Goal: Task Accomplishment & Management: Manage account settings

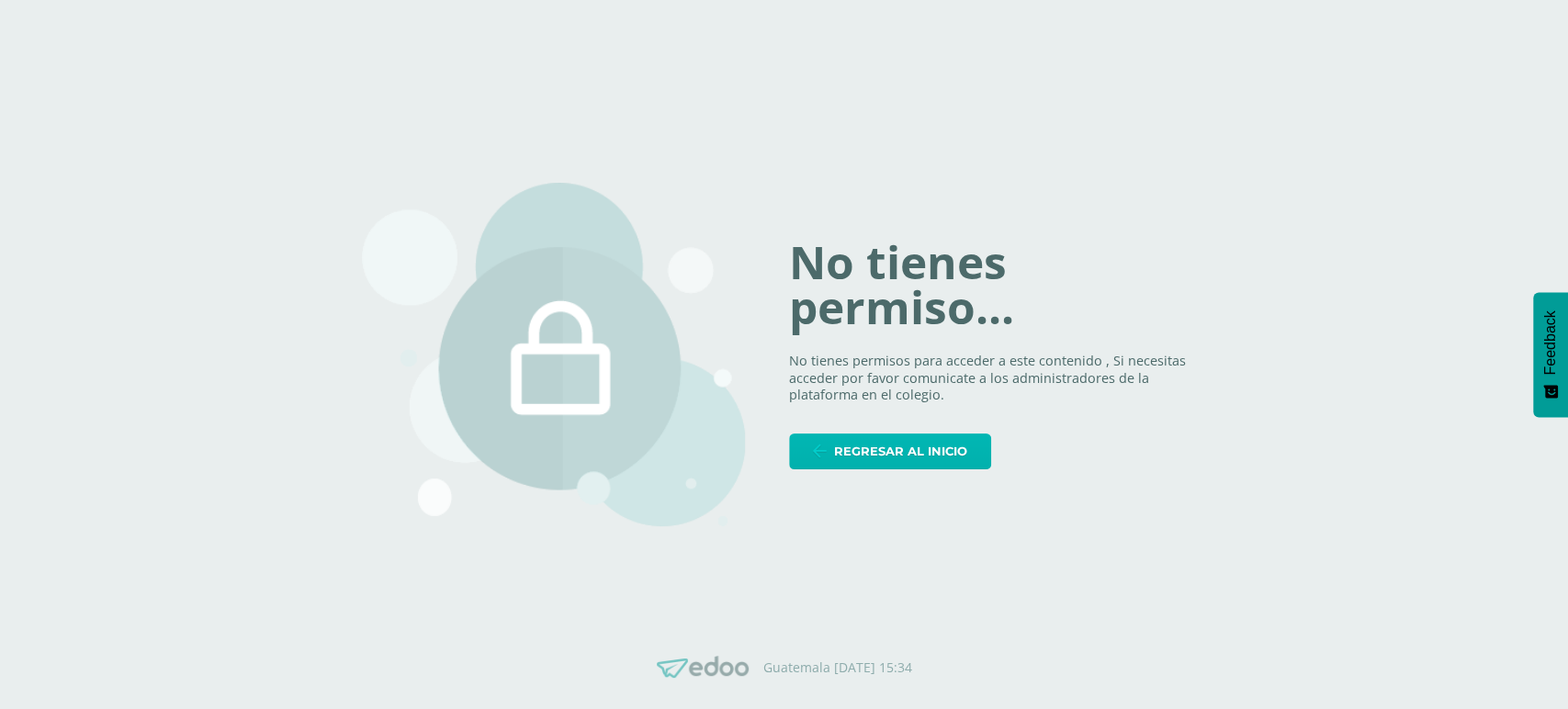
drag, startPoint x: 886, startPoint y: 463, endPoint x: 823, endPoint y: 399, distance: 89.8
click at [883, 463] on span "Regresar al inicio" at bounding box center [900, 452] width 133 height 34
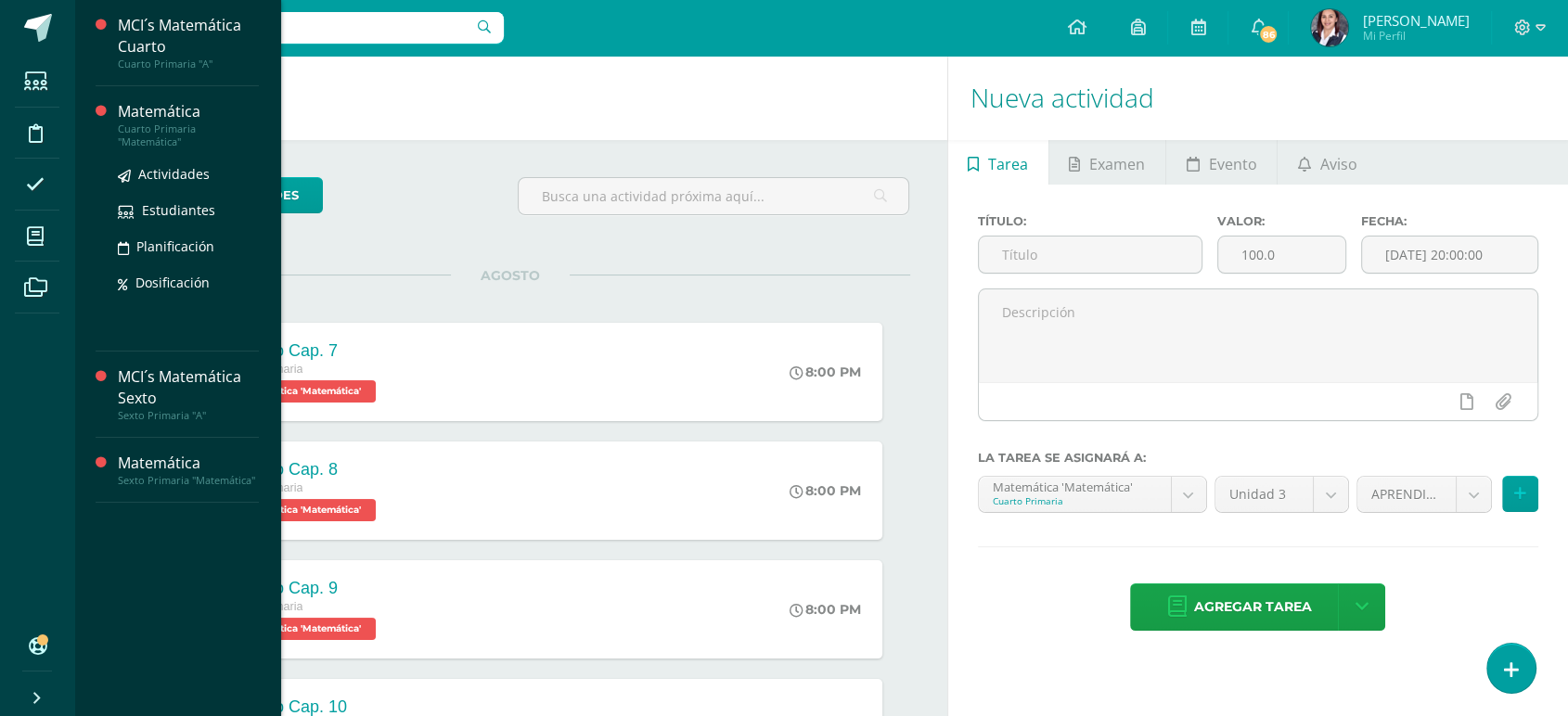
click at [149, 123] on div "Cuarto Primaria "Matemática"" at bounding box center [189, 135] width 141 height 26
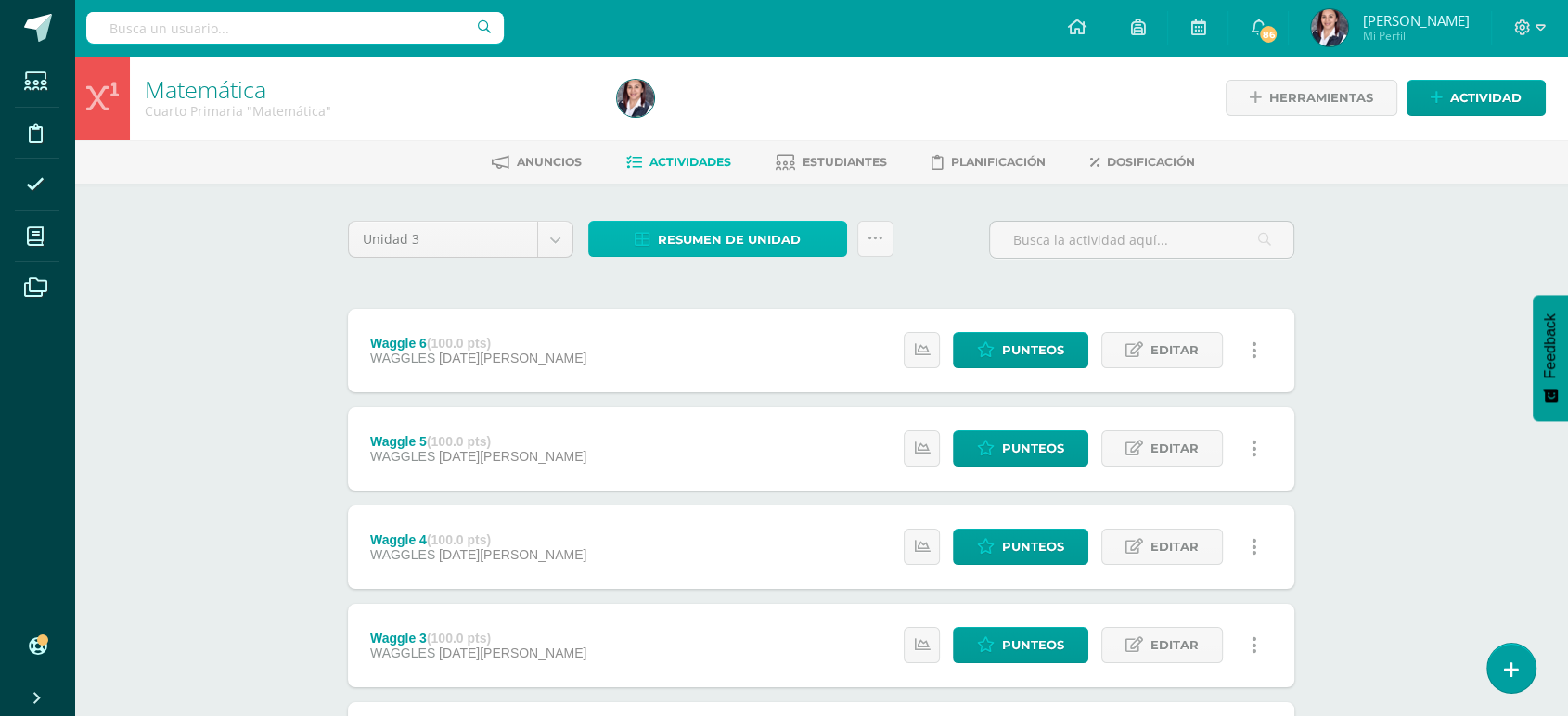
click at [691, 236] on span "Resumen de unidad" at bounding box center [730, 240] width 143 height 34
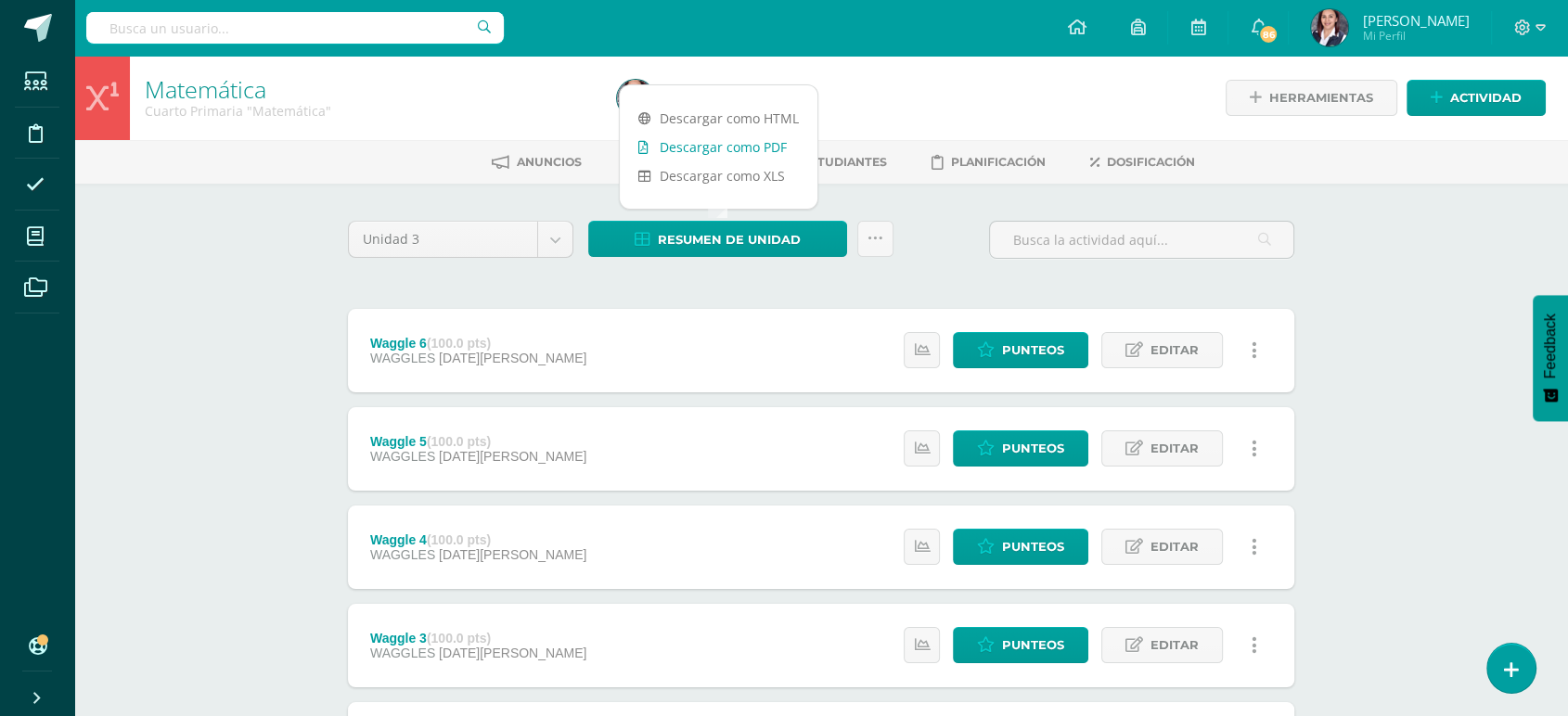
click at [688, 141] on link "Descargar como PDF" at bounding box center [718, 147] width 197 height 29
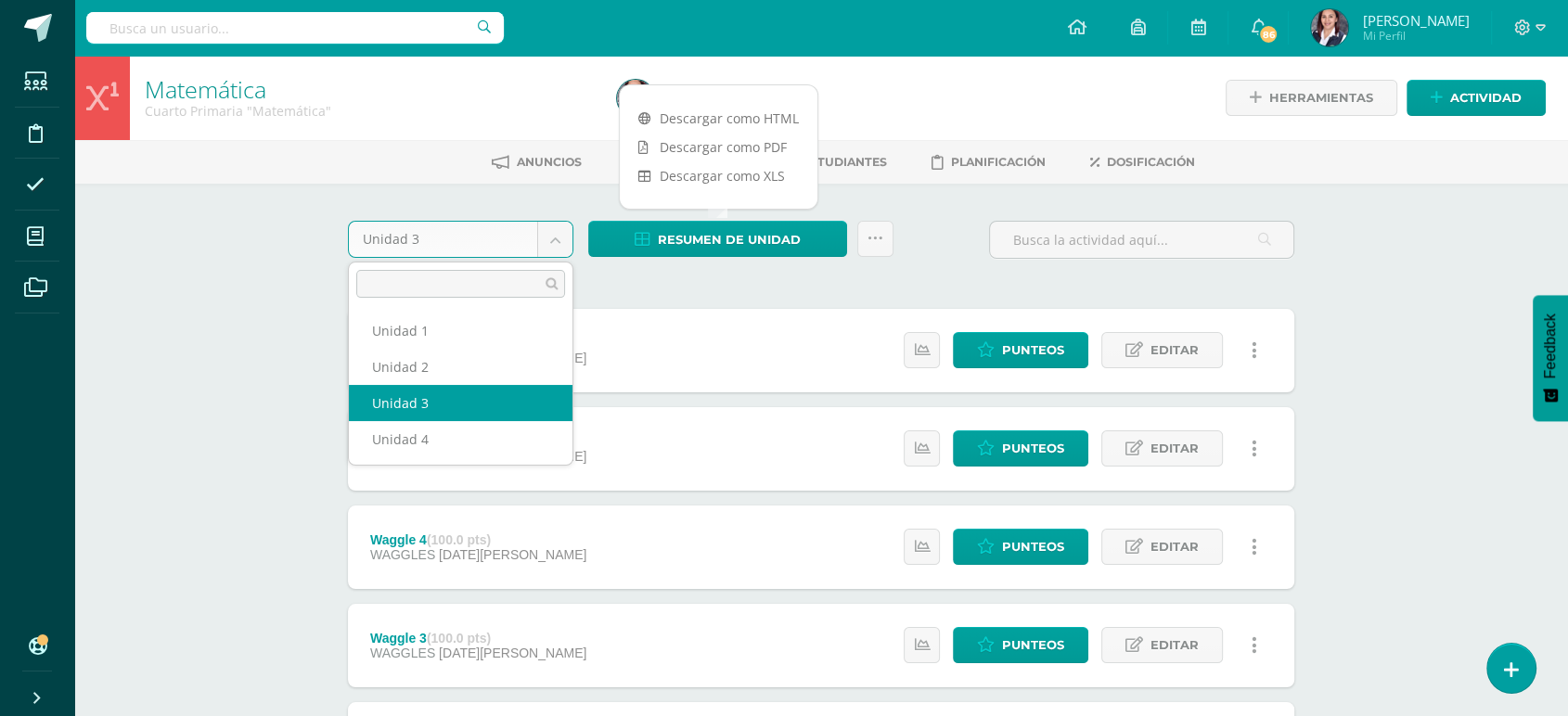
click at [551, 238] on body "Estudiantes Disciplina Asistencia Mis cursos Archivos Soporte Centro de ayuda Ú…" at bounding box center [784, 697] width 1568 height 1394
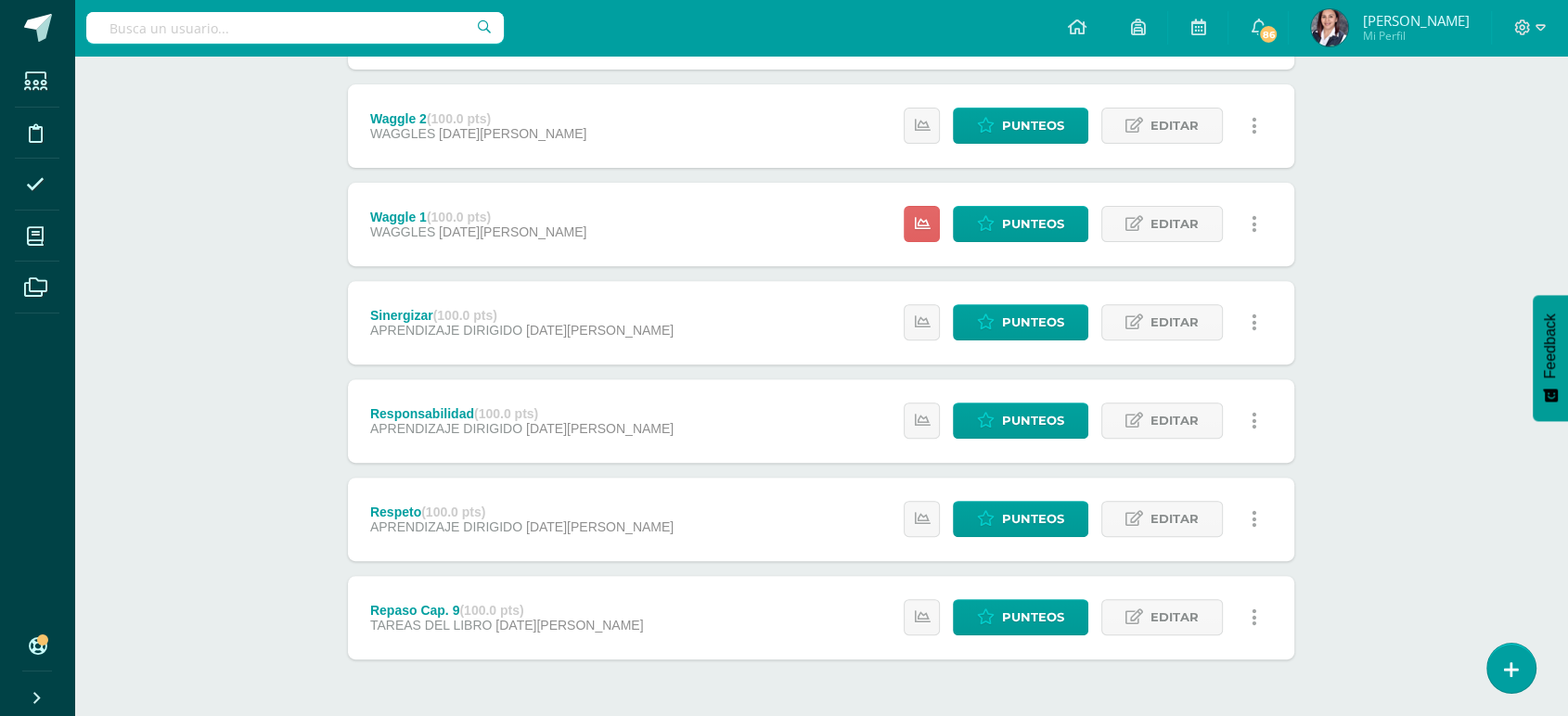
scroll to position [678, 0]
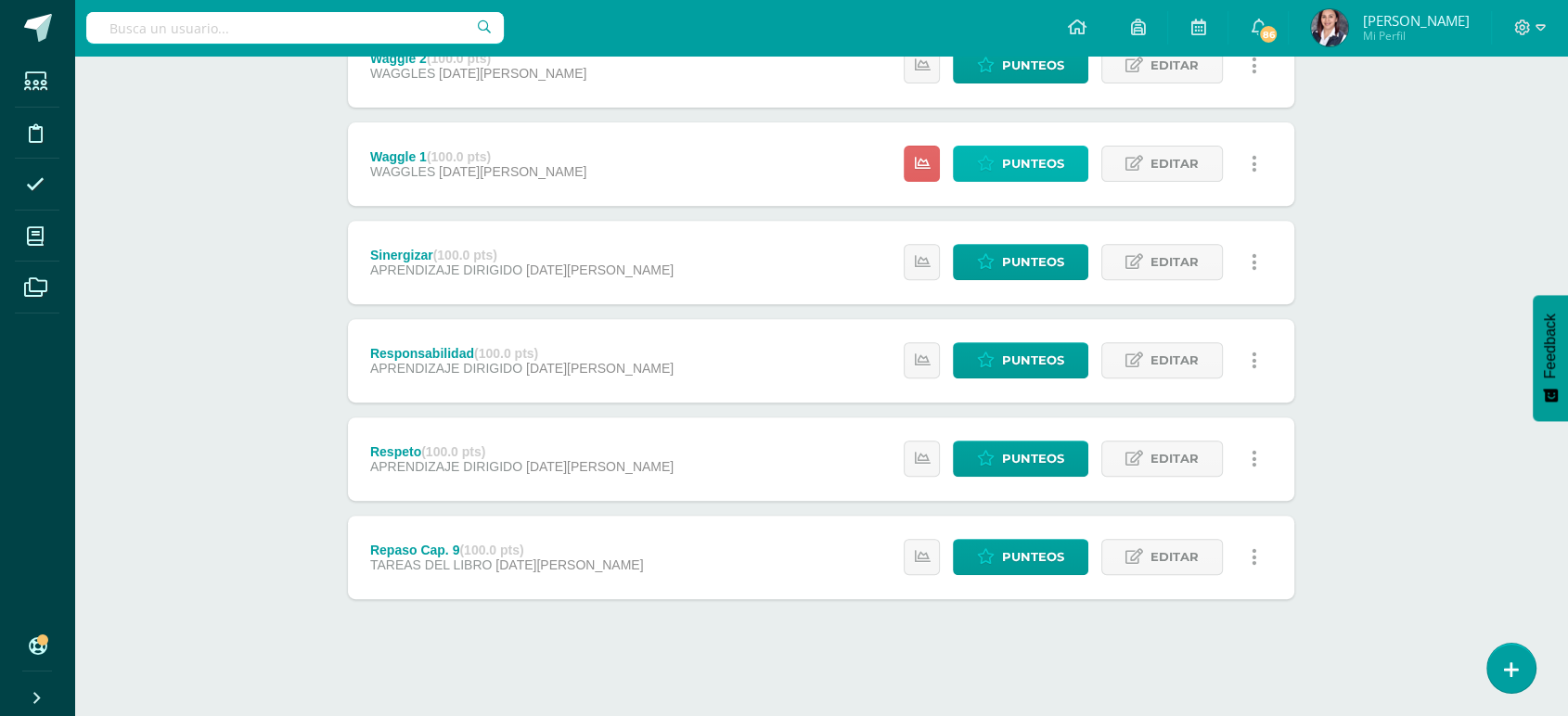
click at [1059, 152] on span "Punteos" at bounding box center [1033, 164] width 62 height 34
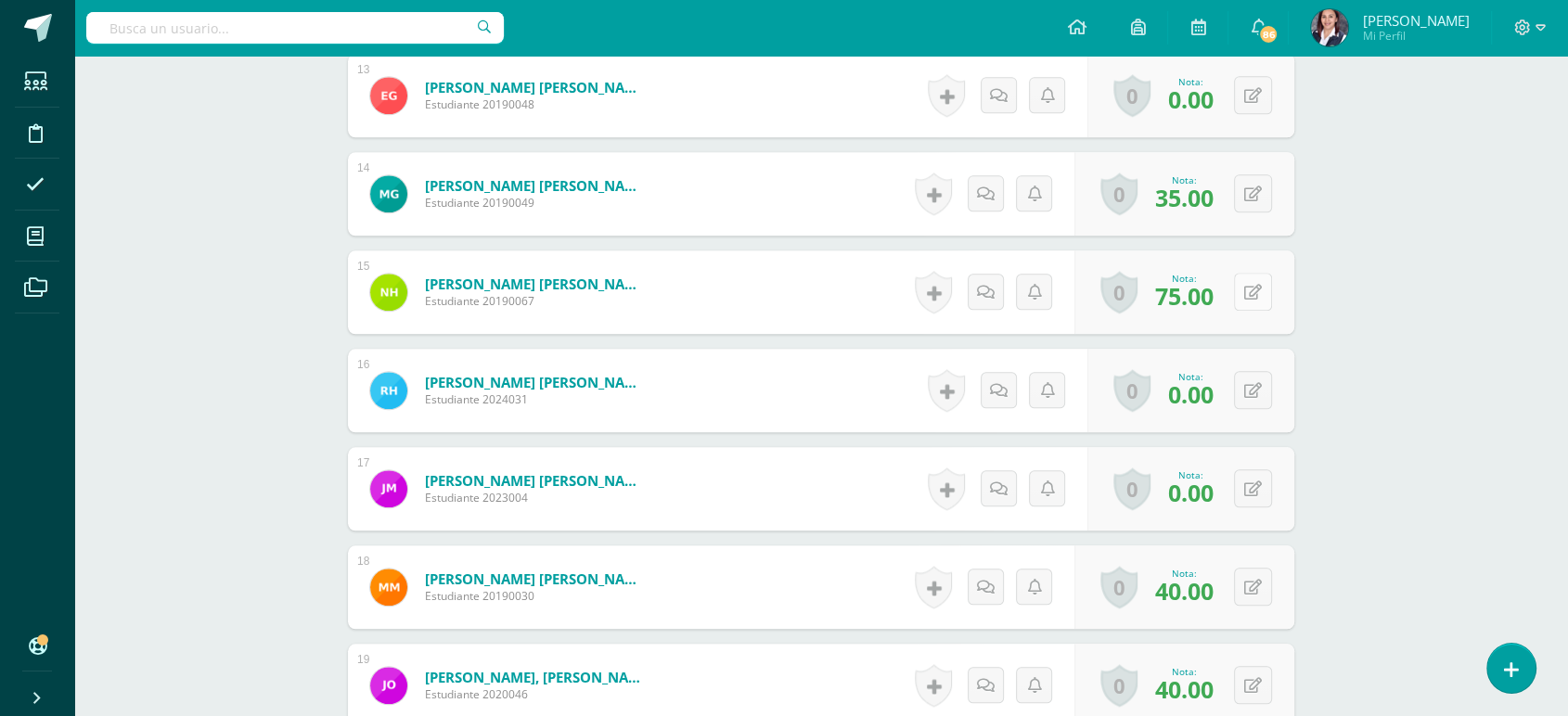
scroll to position [1806, 0]
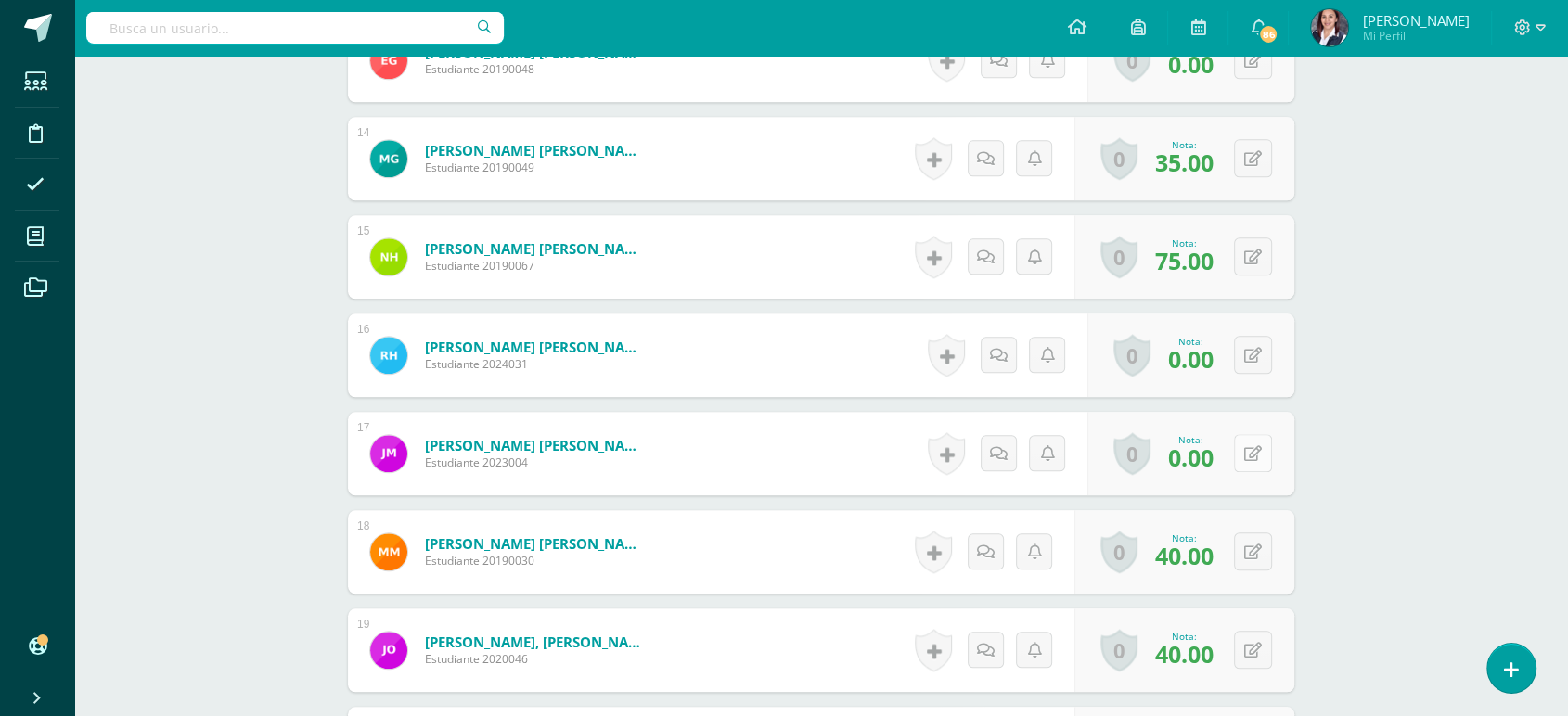
click at [1255, 452] on icon at bounding box center [1253, 454] width 18 height 16
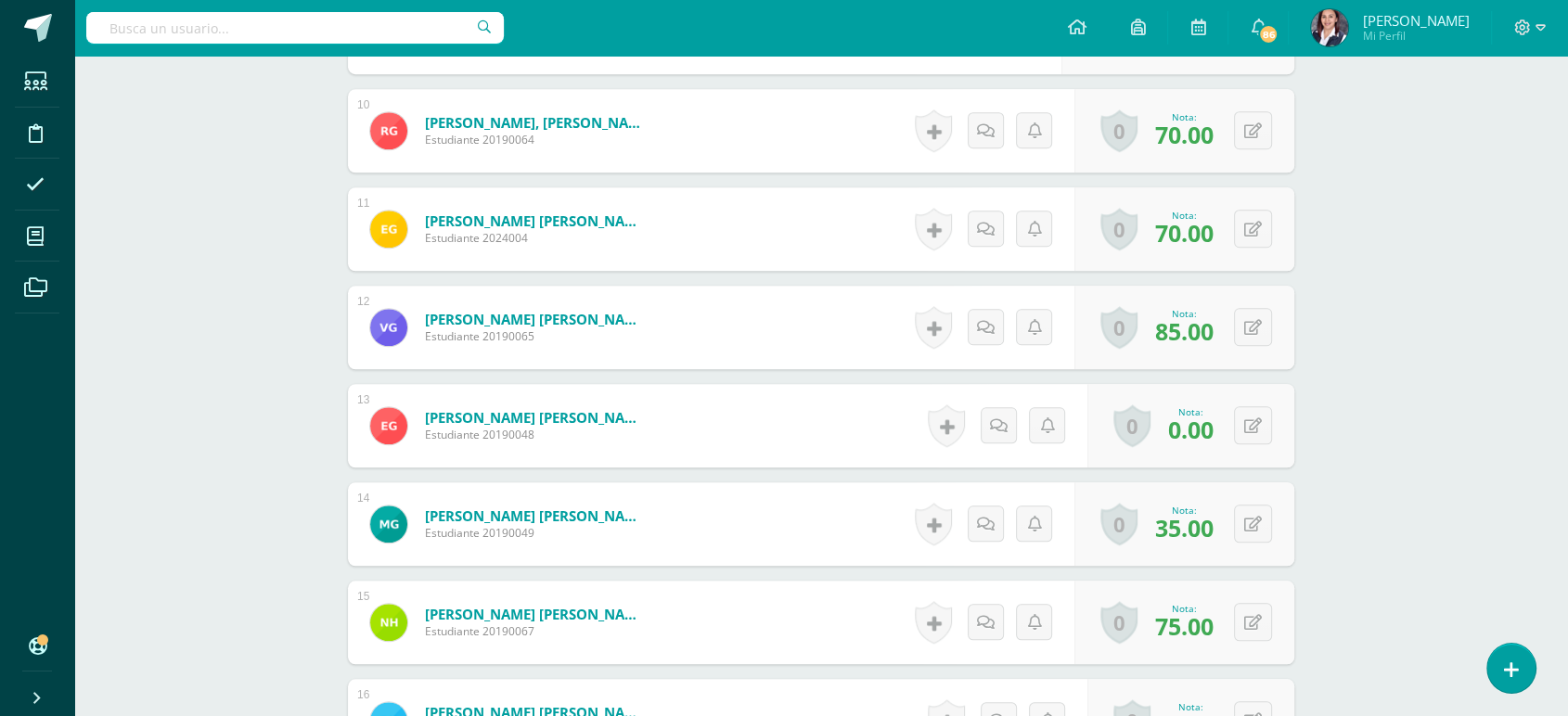
scroll to position [1442, 0]
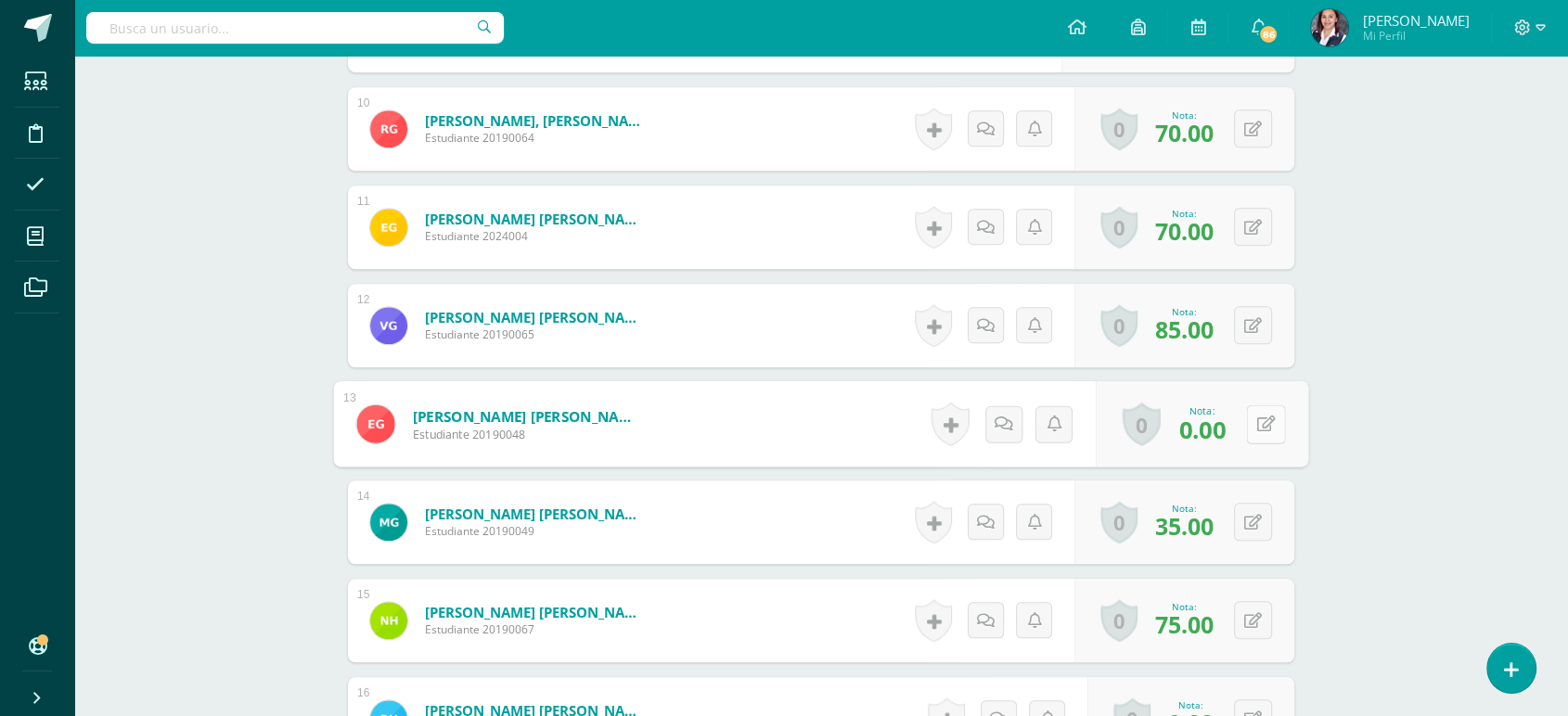
click at [1247, 421] on button at bounding box center [1265, 424] width 39 height 39
type input "82"
click at [1409, 477] on div "Matemática Cuarto Primaria "Matemática" Herramientas Detalle de asistencias Act…" at bounding box center [821, 235] width 1494 height 3244
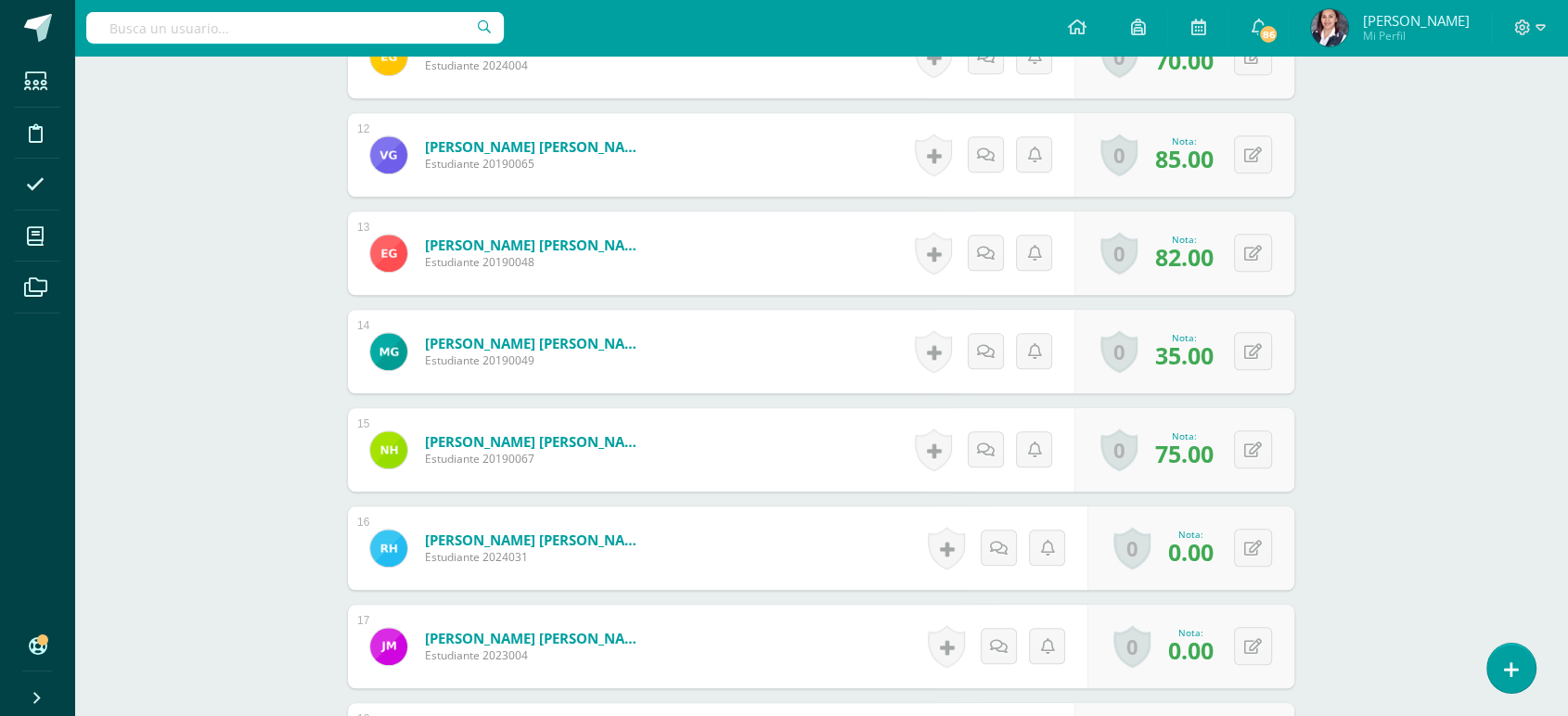
scroll to position [1648, 0]
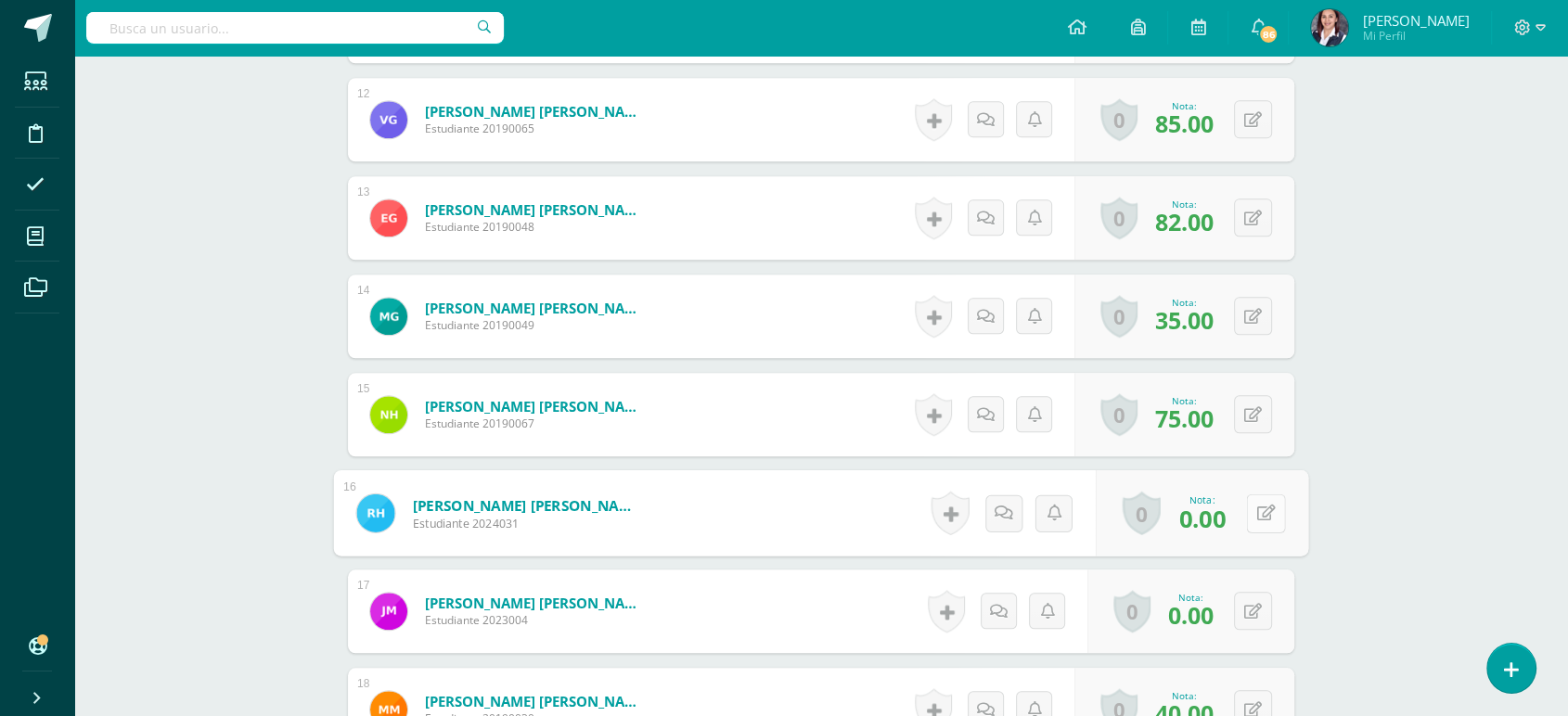
click at [1249, 510] on button at bounding box center [1265, 512] width 39 height 39
type input "70"
click at [1208, 508] on link at bounding box center [1216, 519] width 37 height 37
click at [1247, 614] on button at bounding box center [1254, 610] width 38 height 38
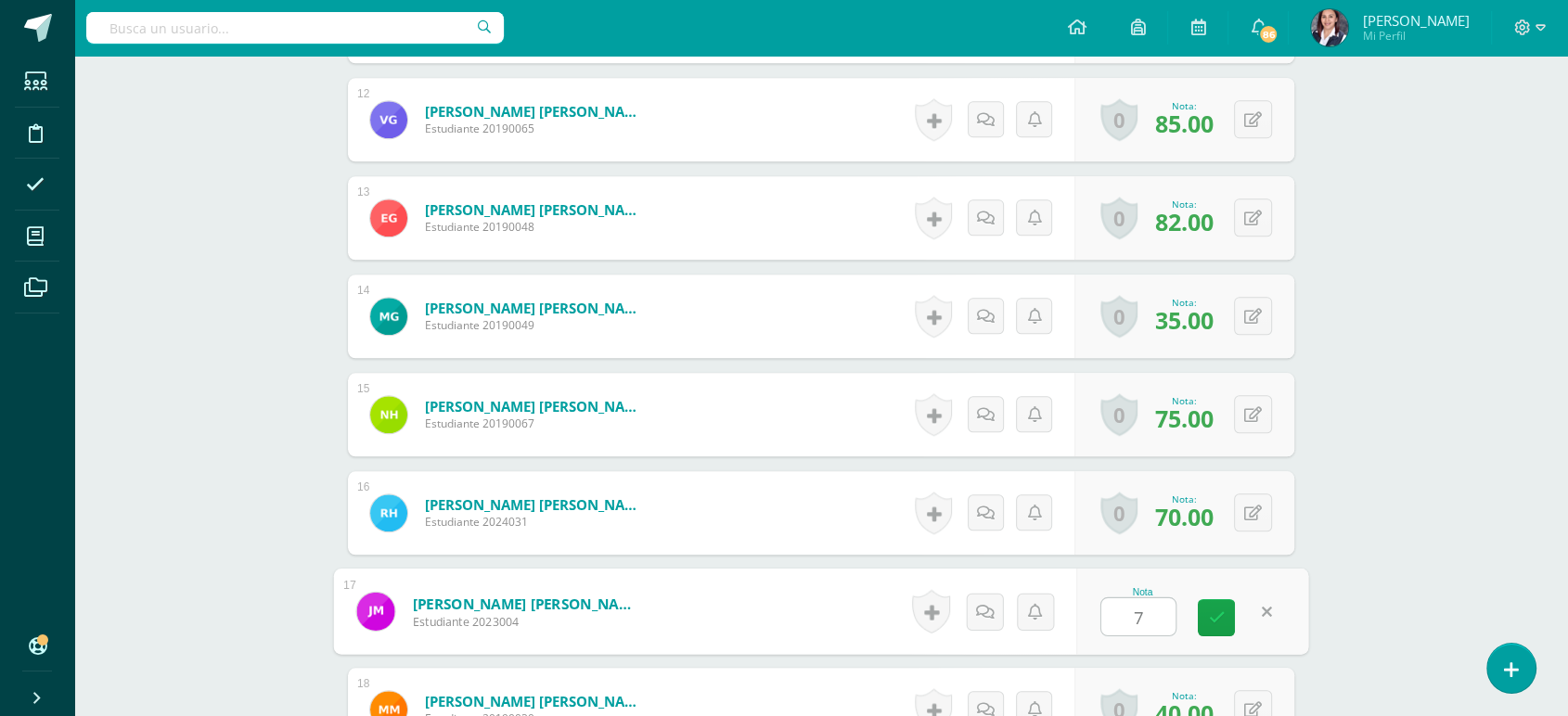
type input "70"
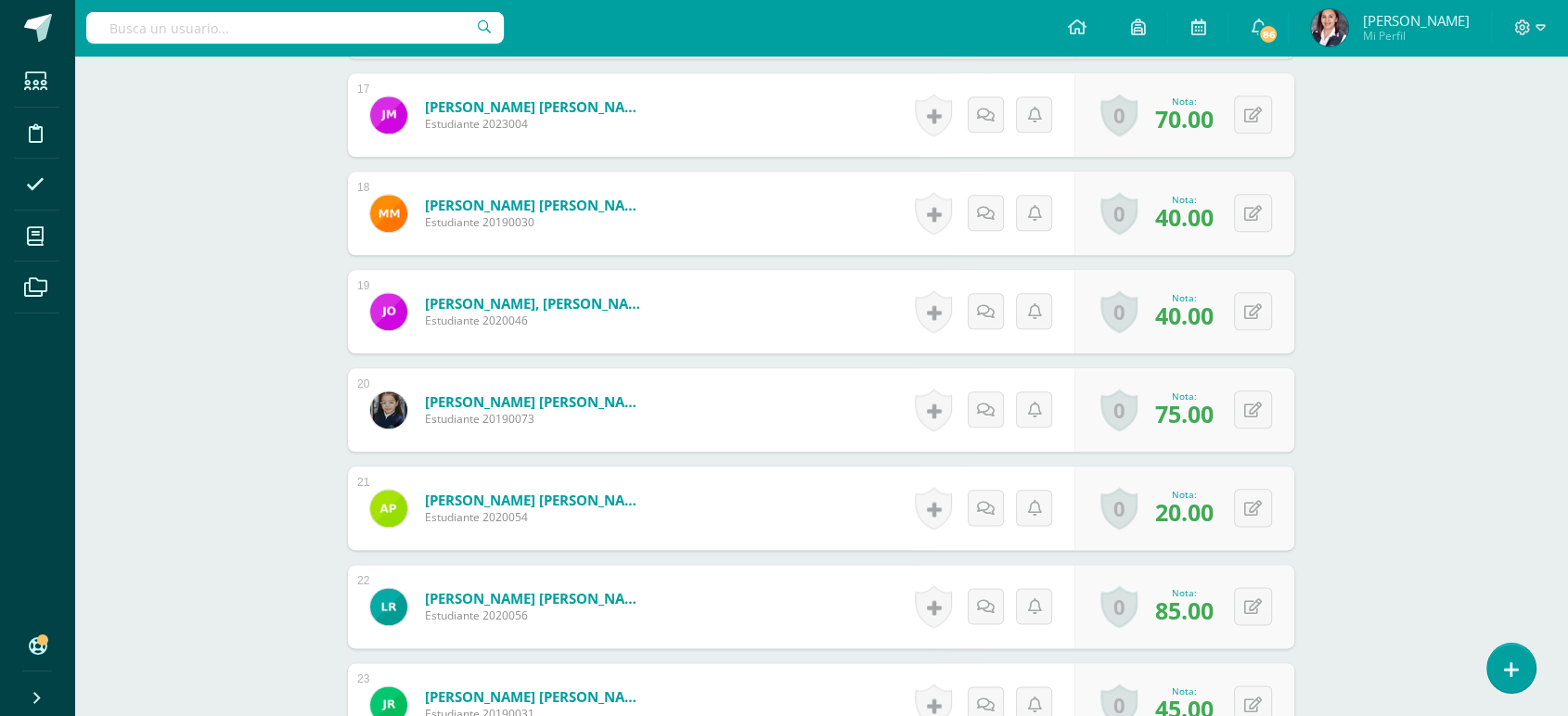
scroll to position [2473, 0]
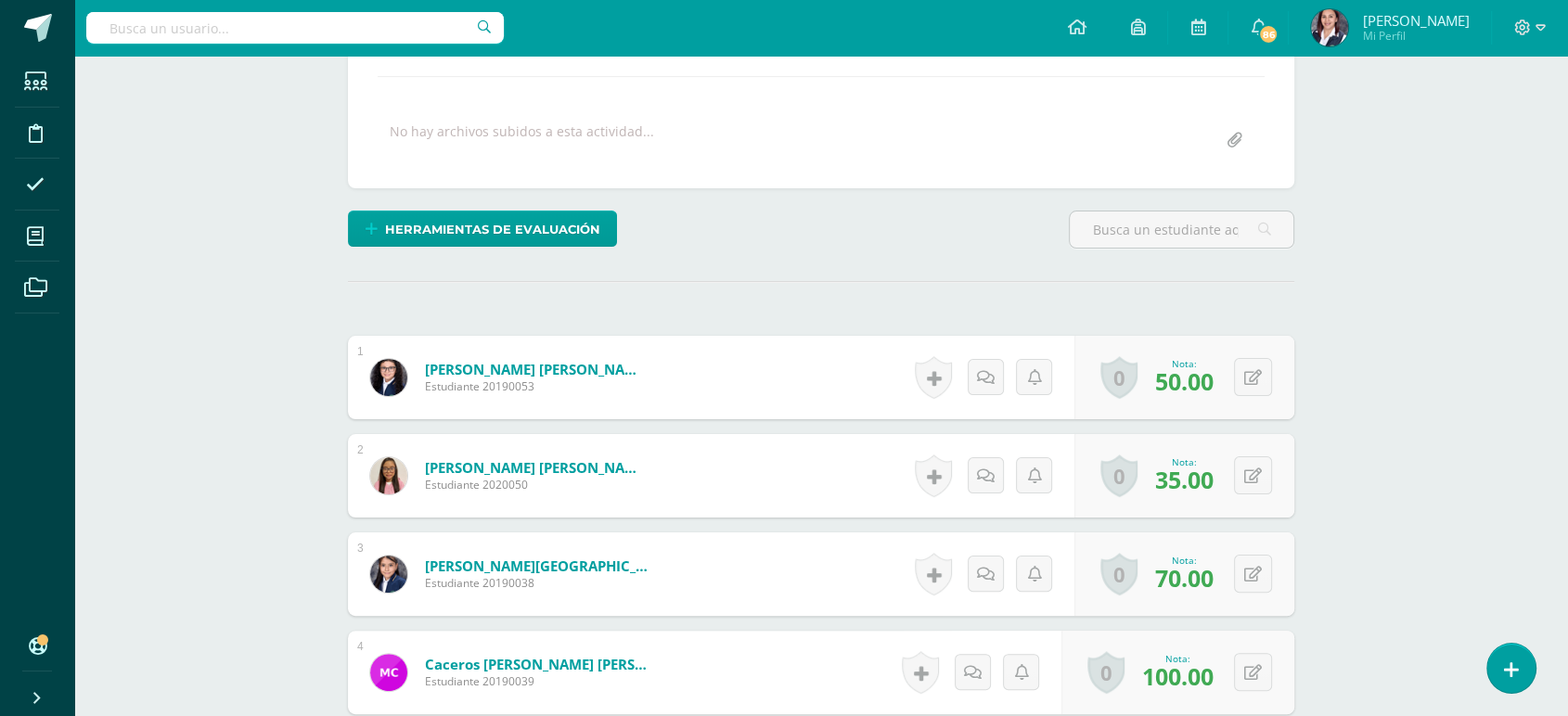
scroll to position [0, 0]
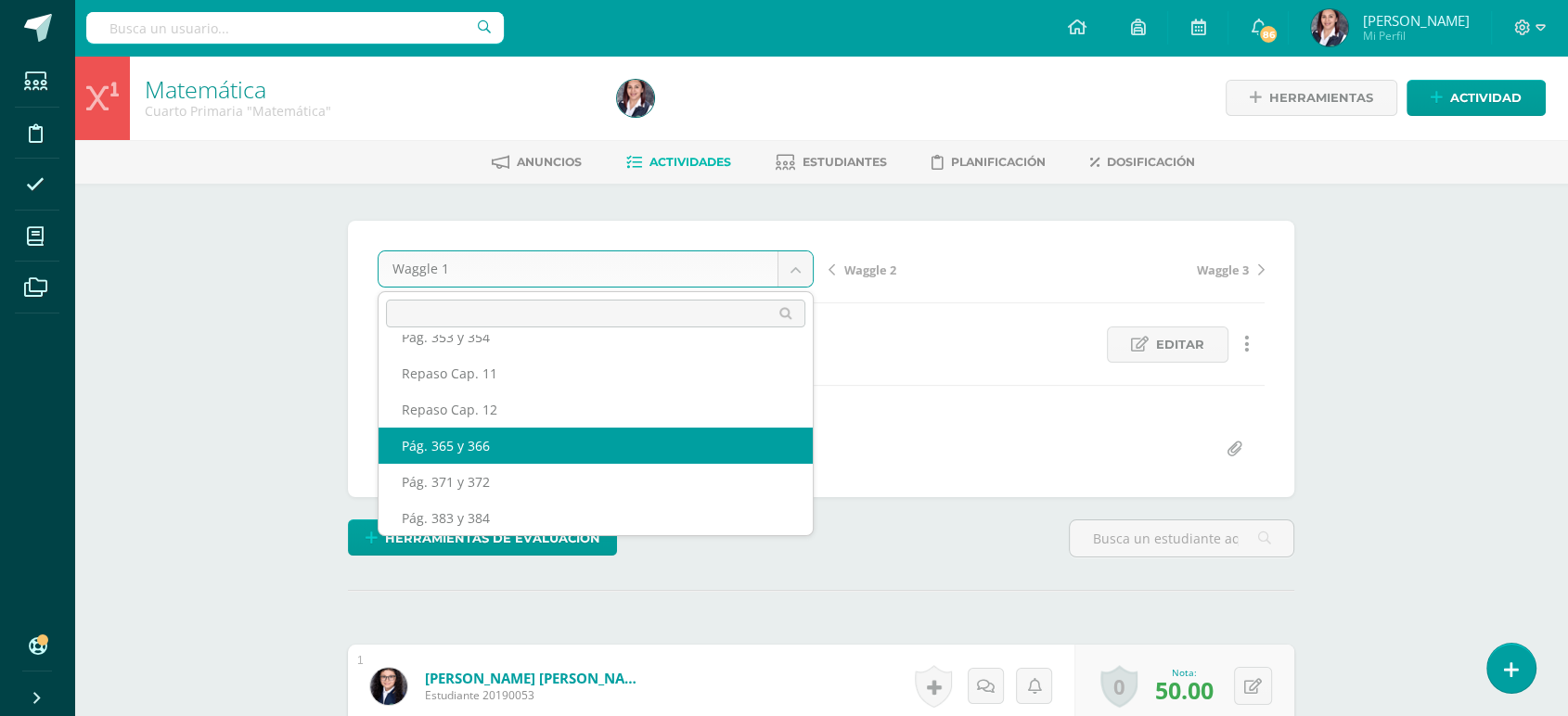
scroll to position [1030, 0]
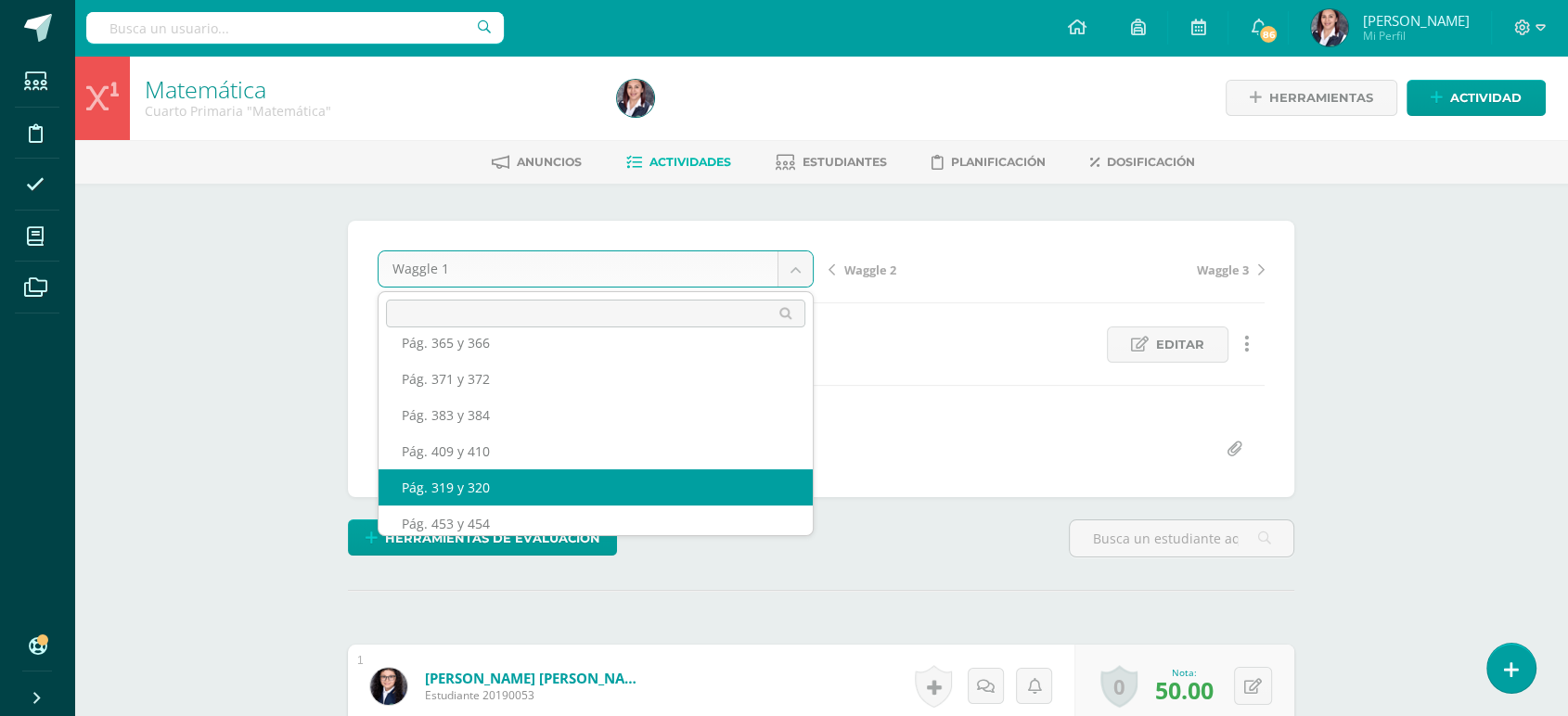
select select "/dashboard/teacher/grade-activity/63593/"
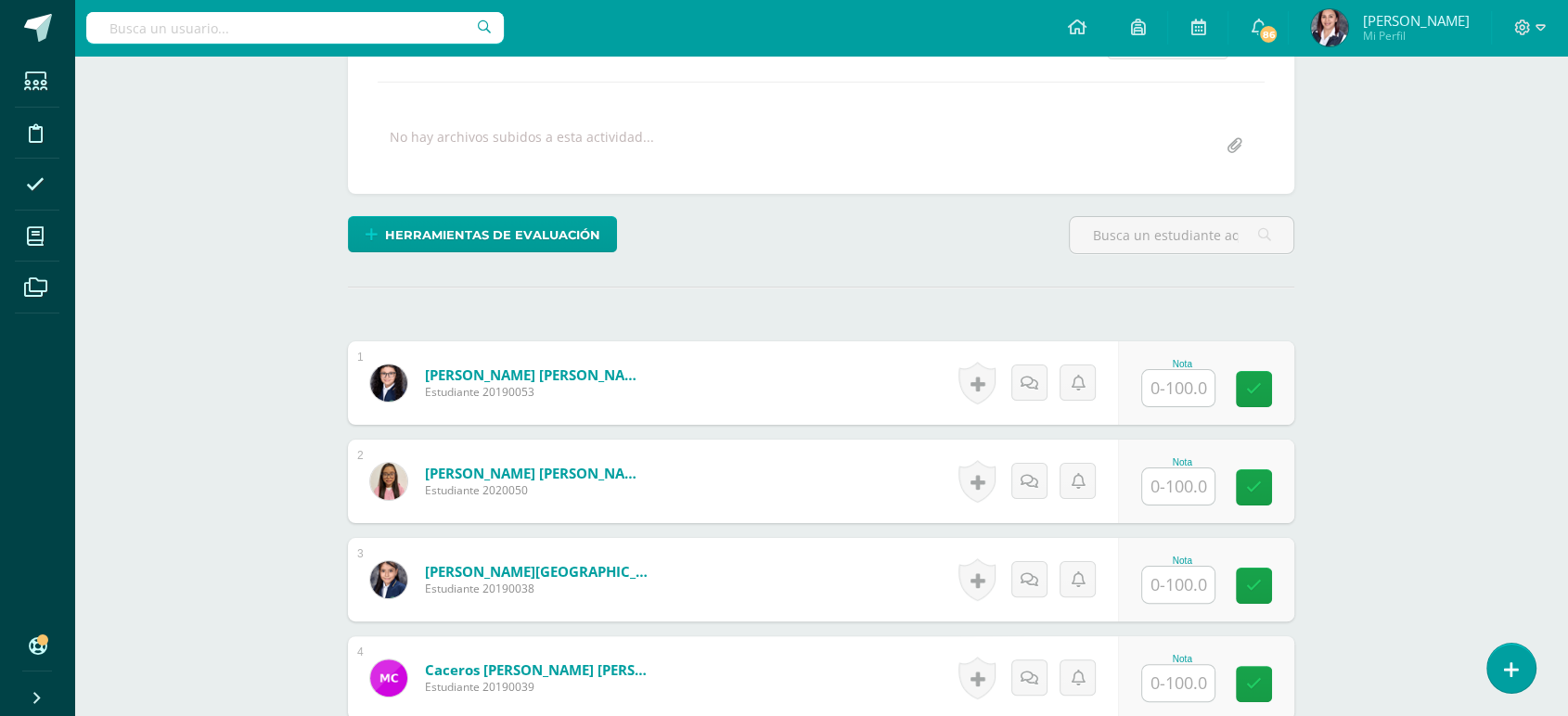
scroll to position [311, 0]
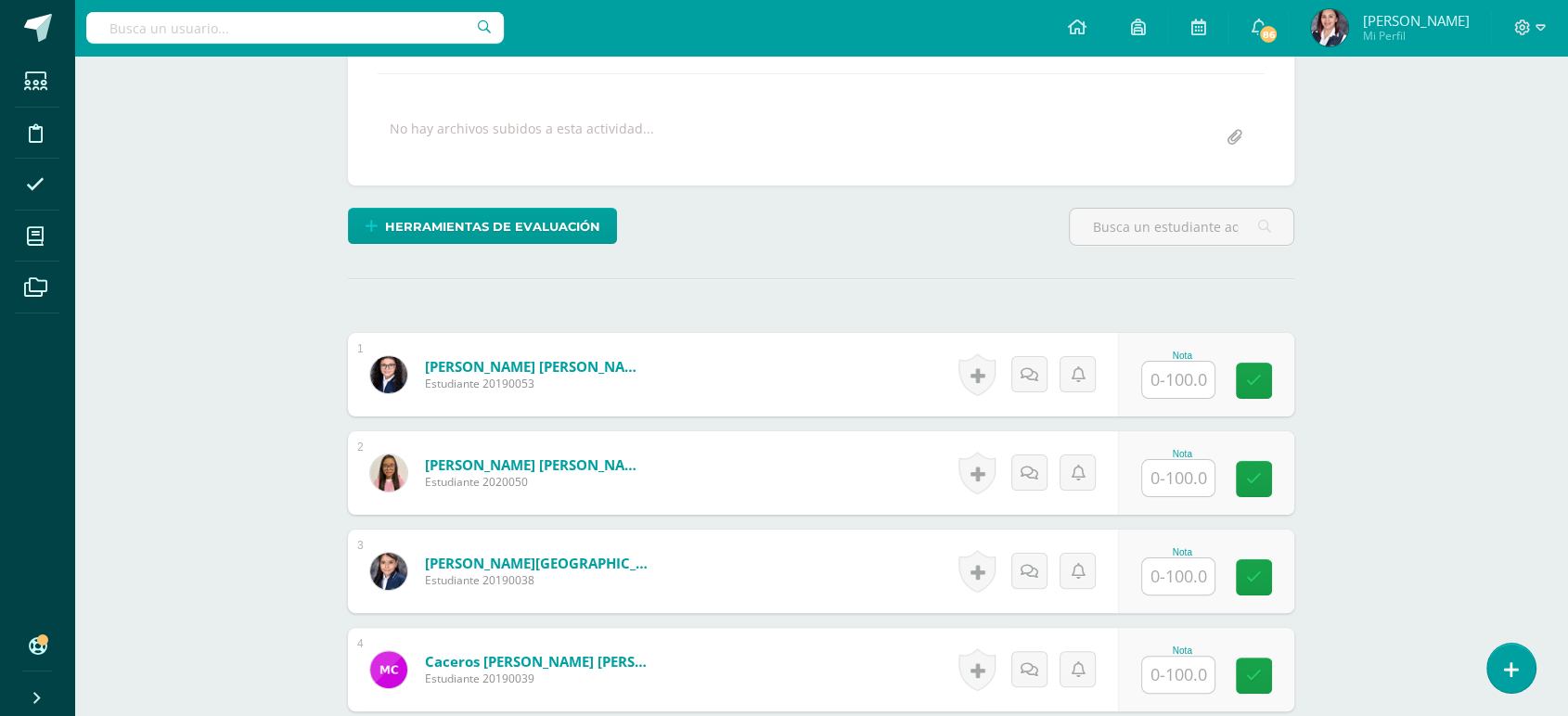
click at [1168, 386] on input "text" at bounding box center [1178, 380] width 72 height 36
type input "100"
type input "70"
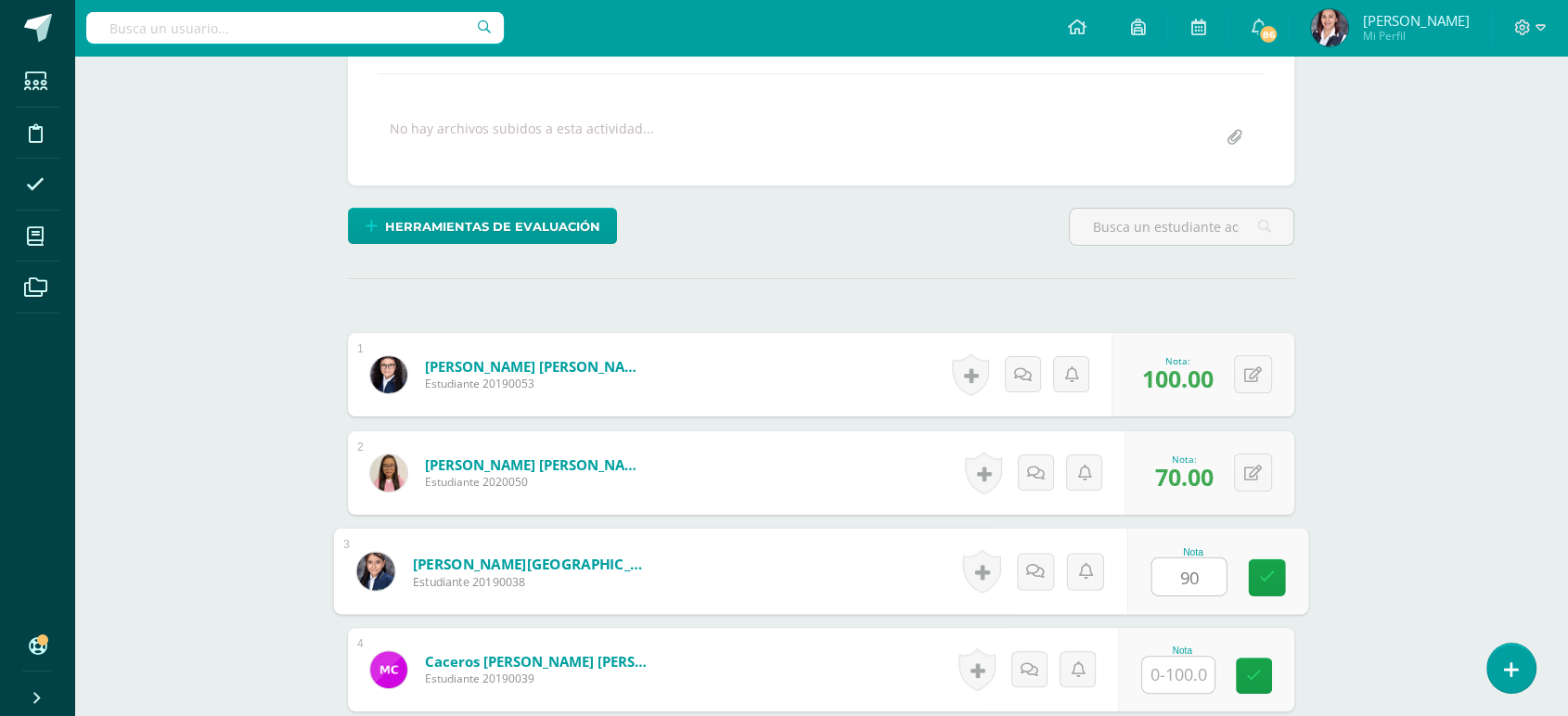
type input "90"
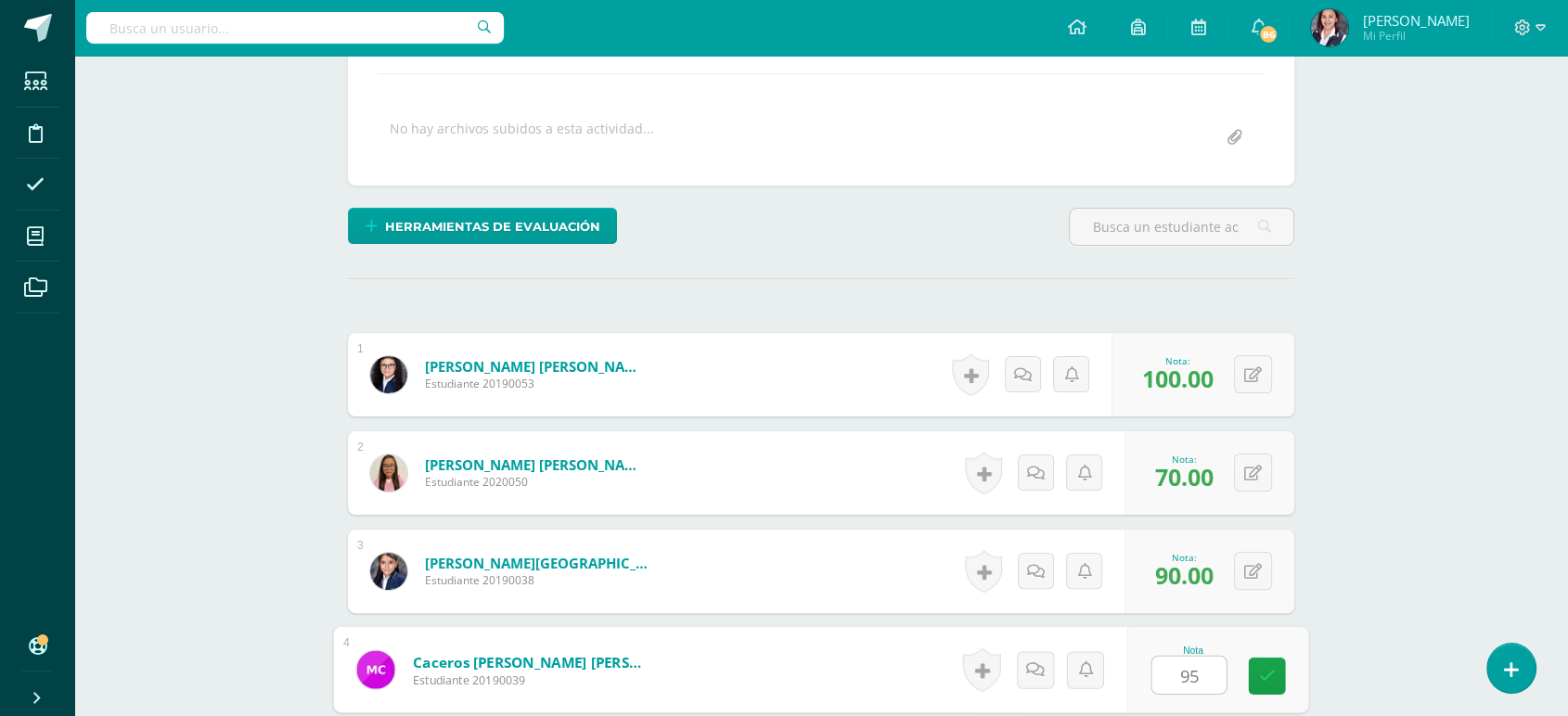
type input "95"
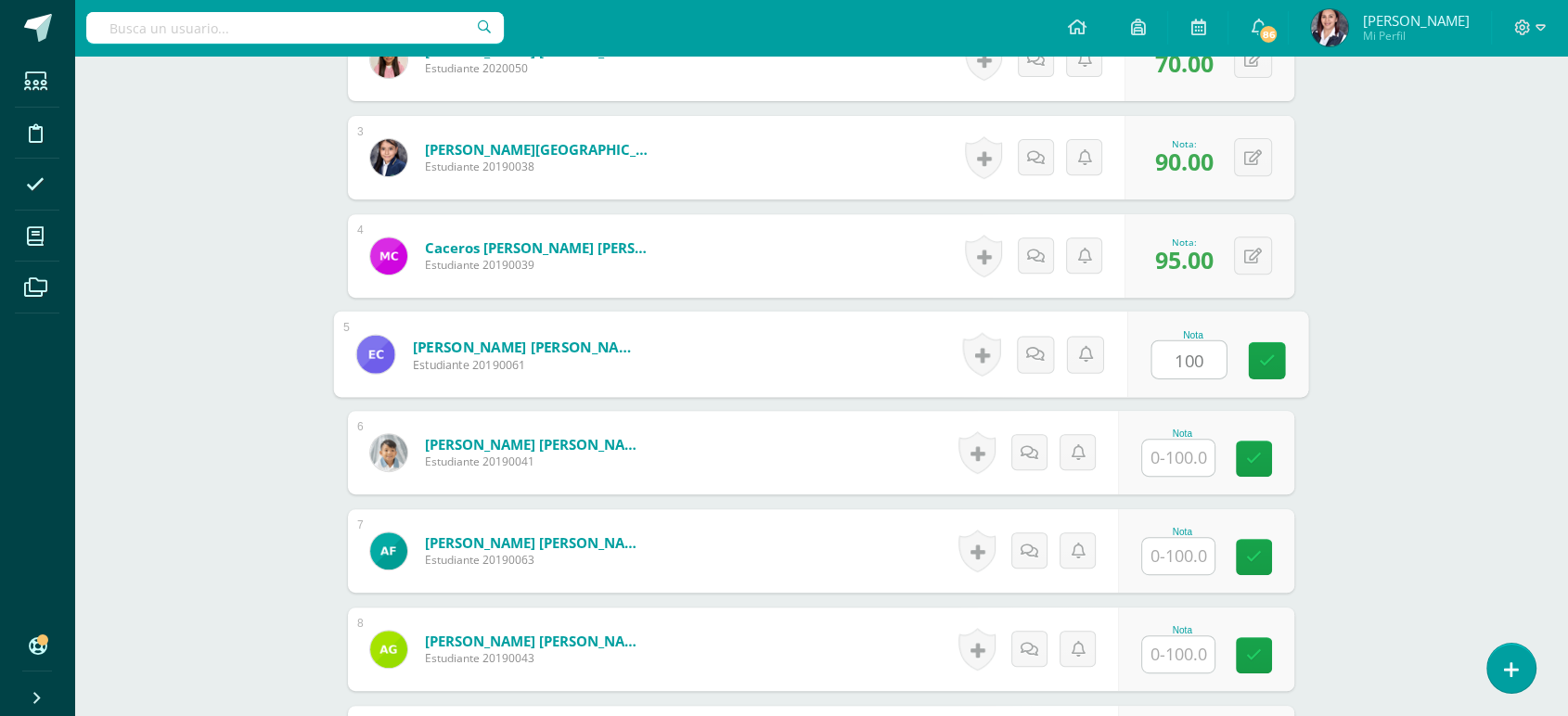
type input "100"
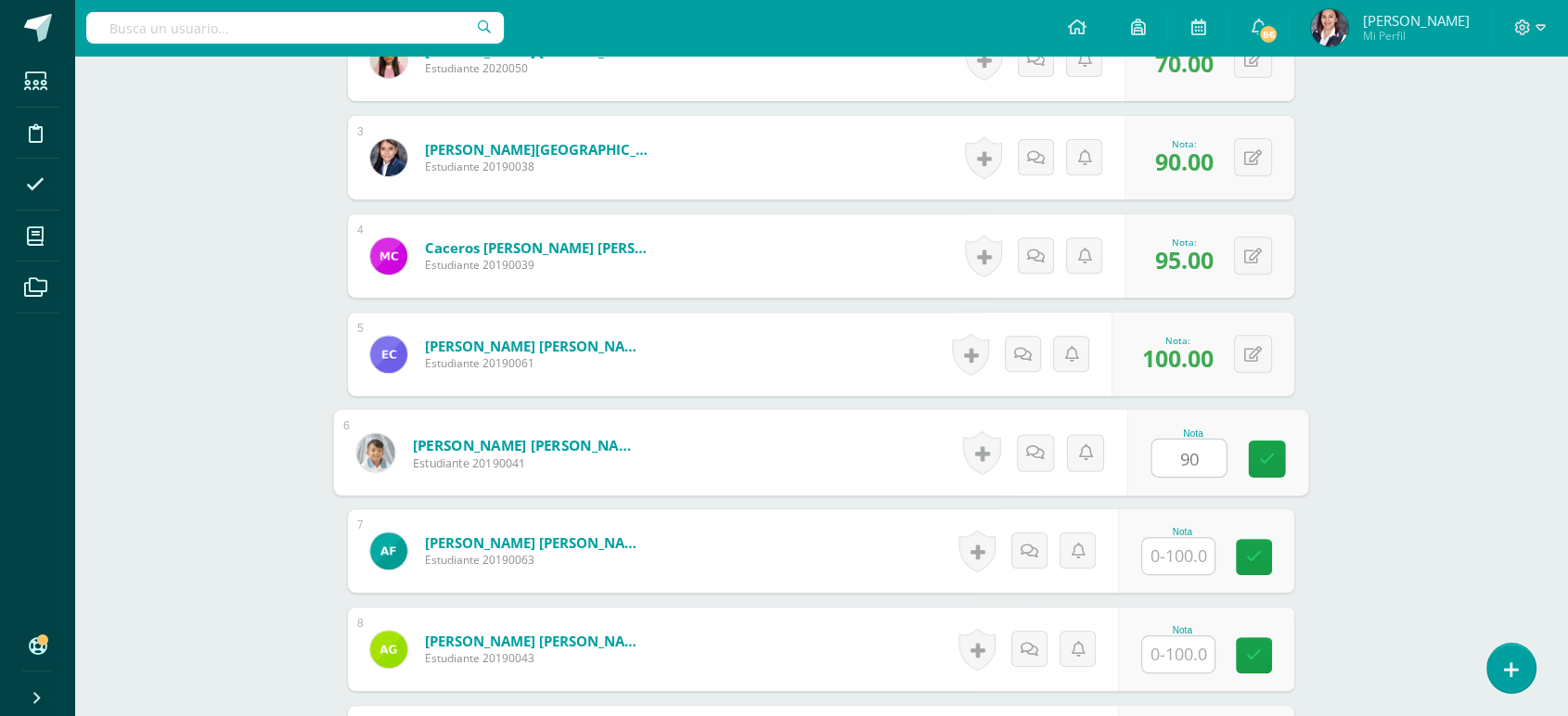
type input "90"
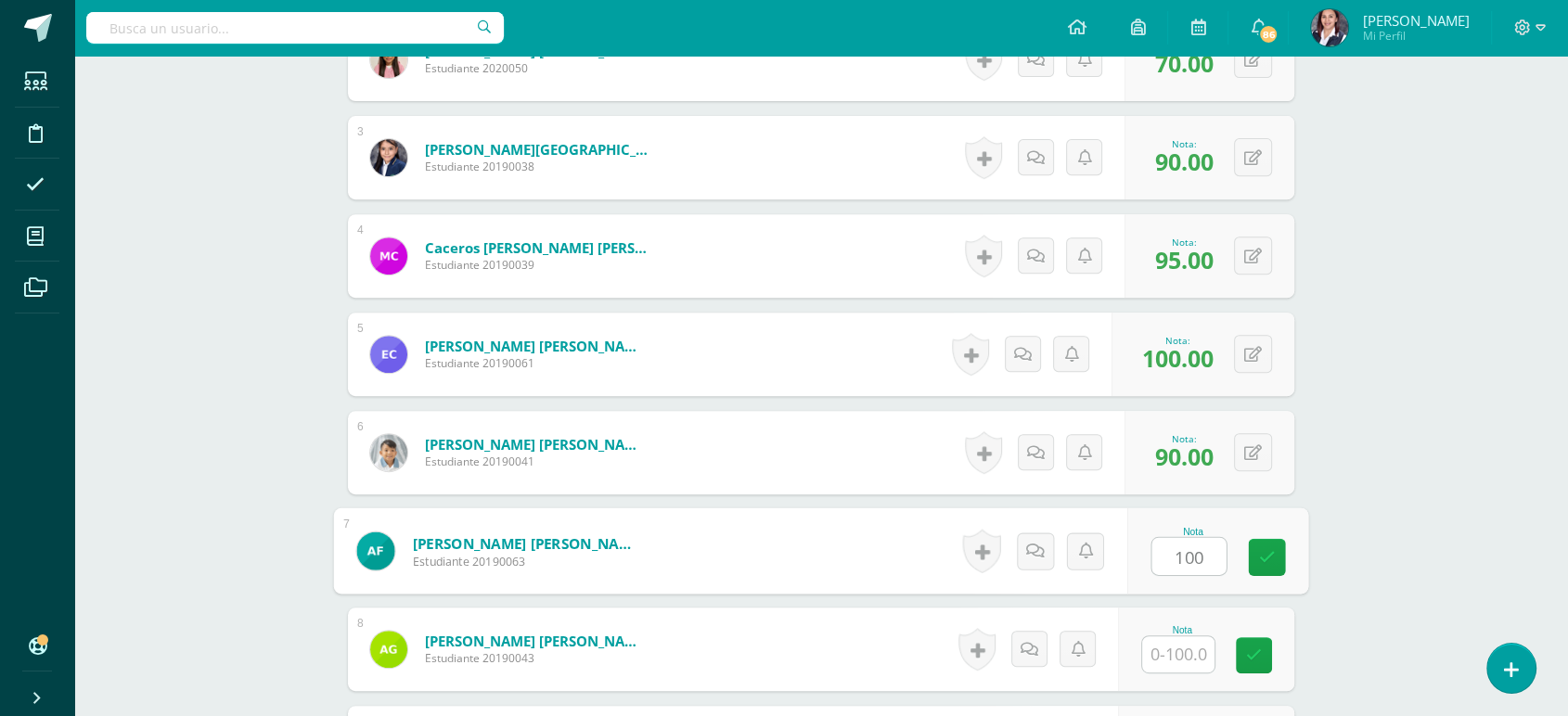
type input "100"
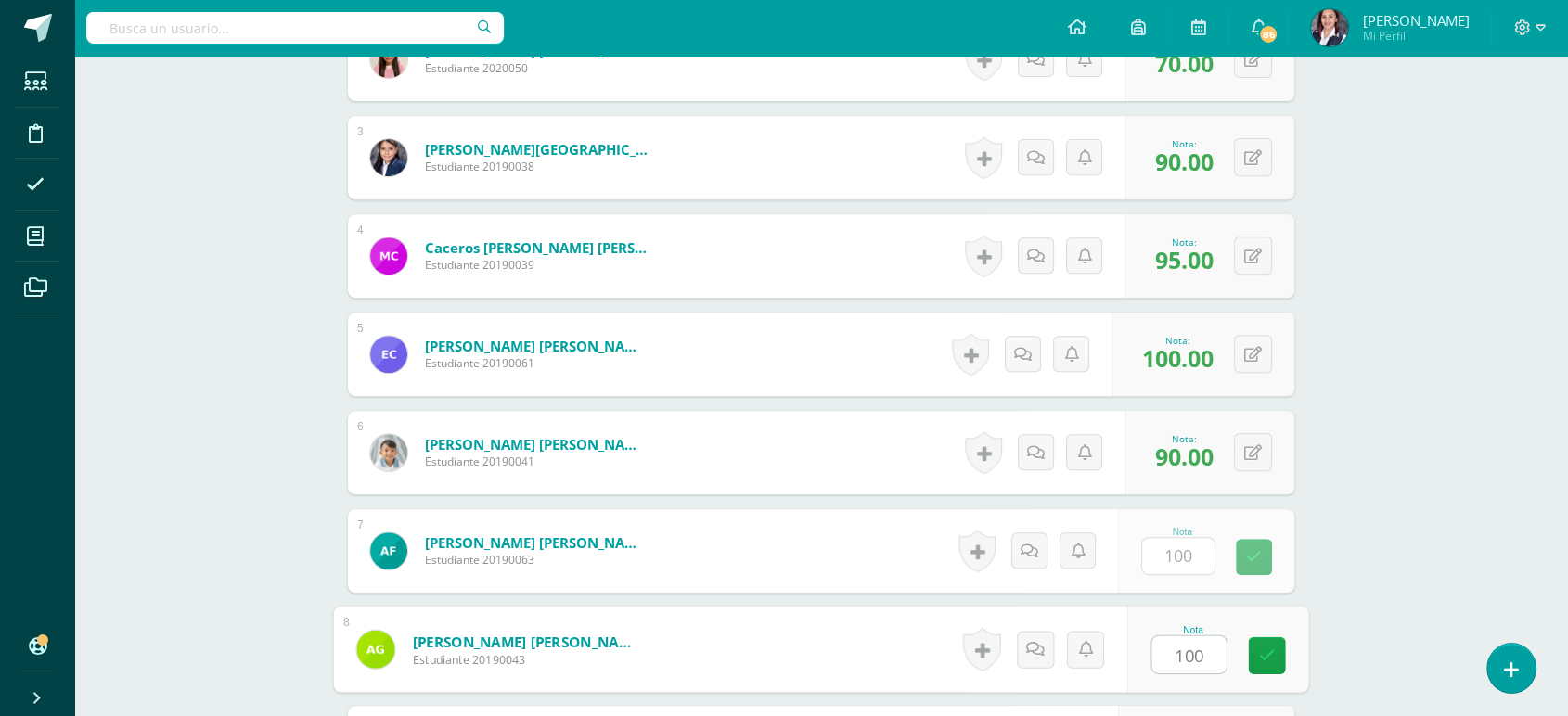
type input "100"
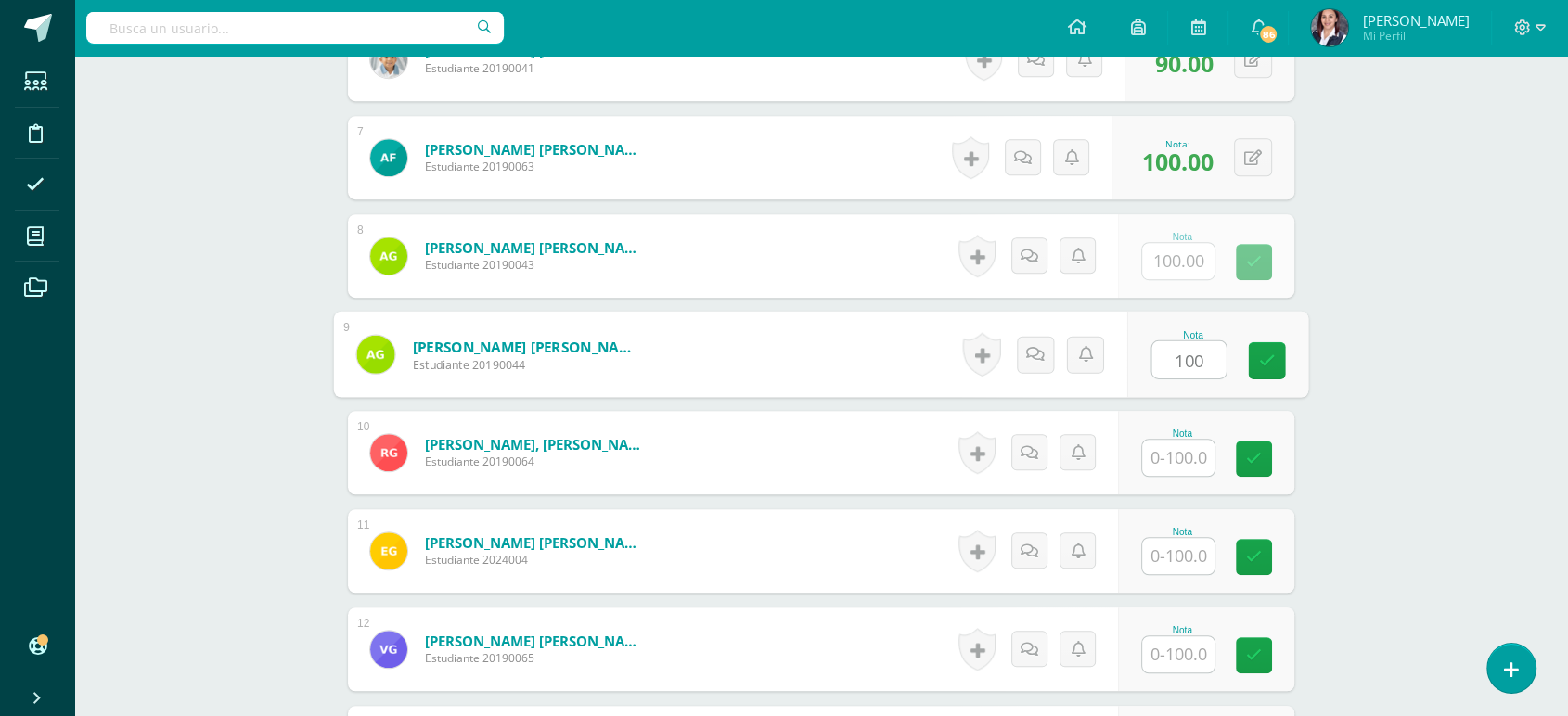
type input "100"
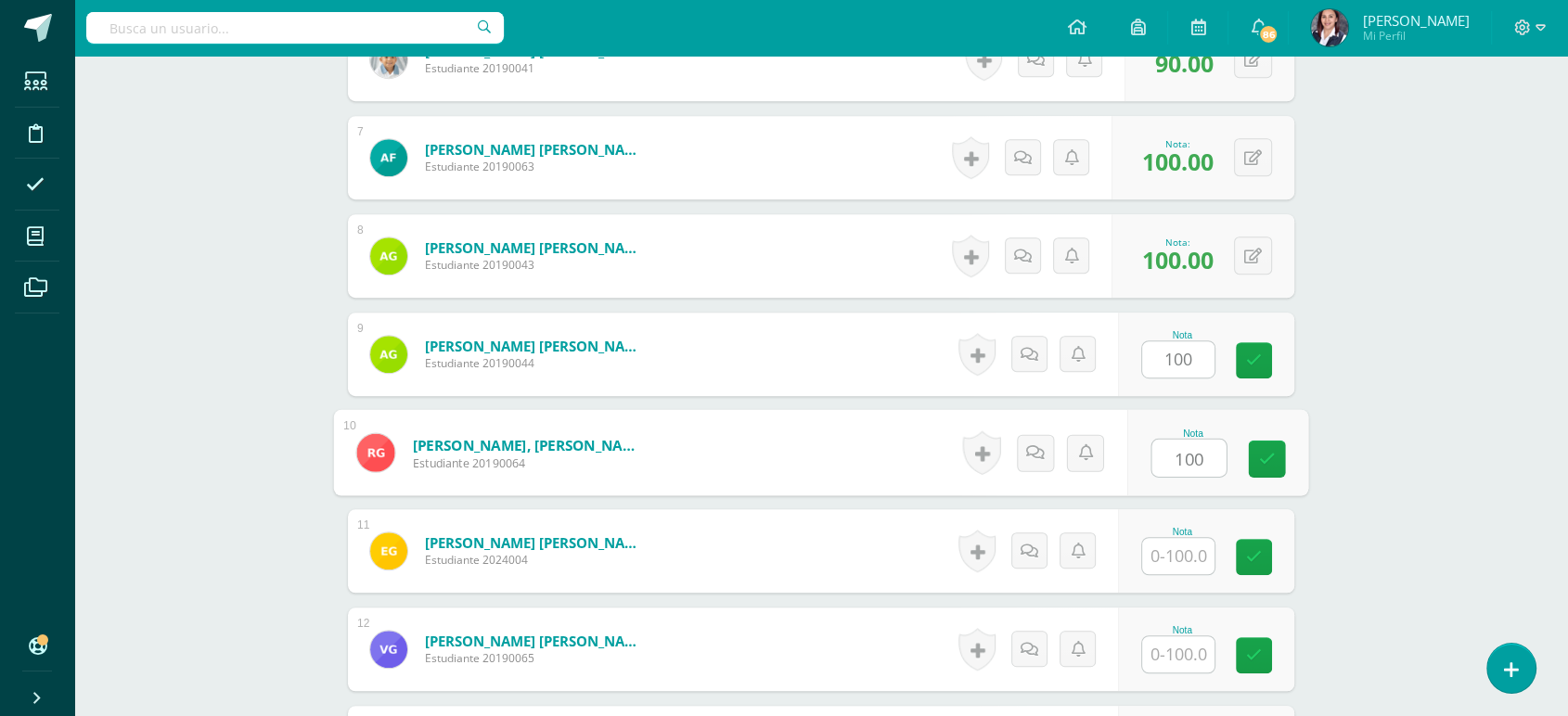
type input "100"
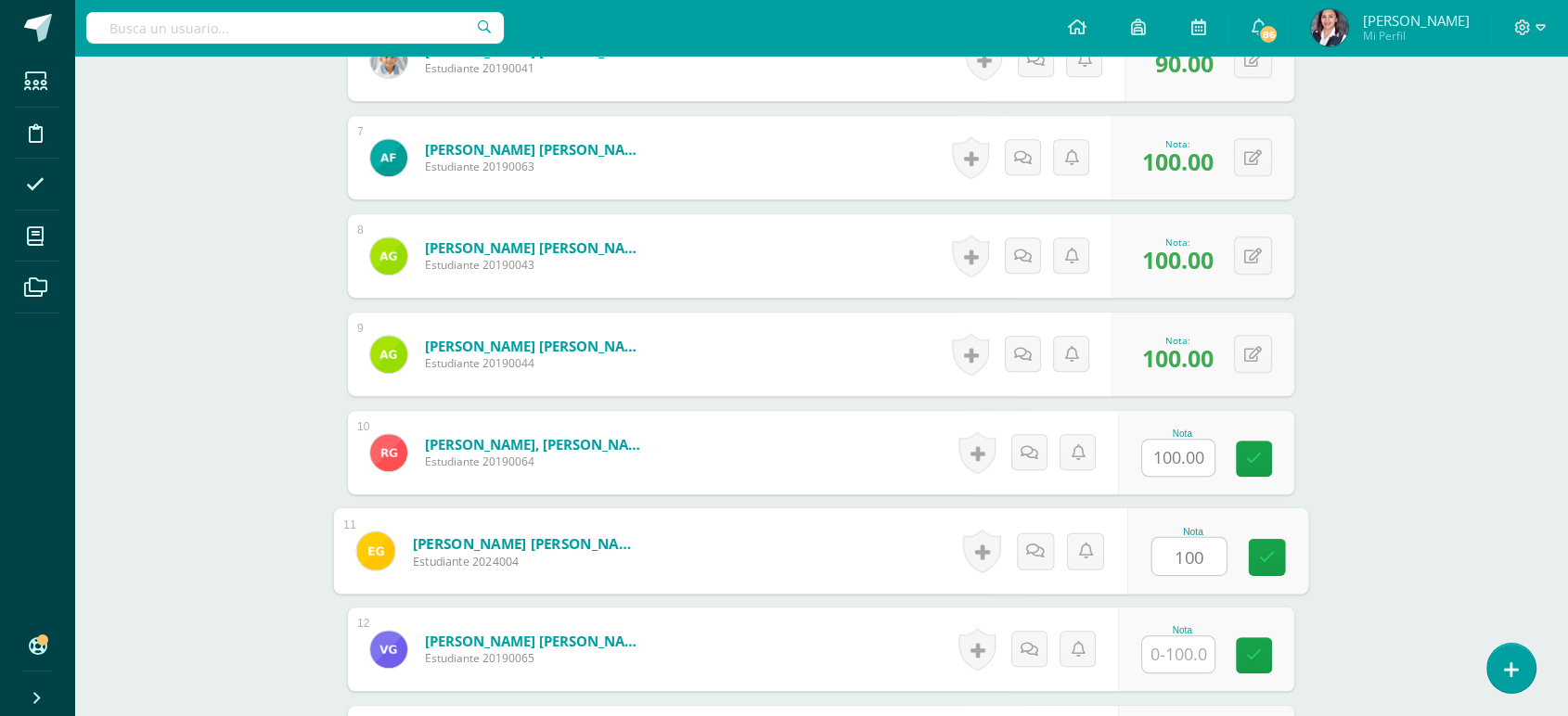
type input "100"
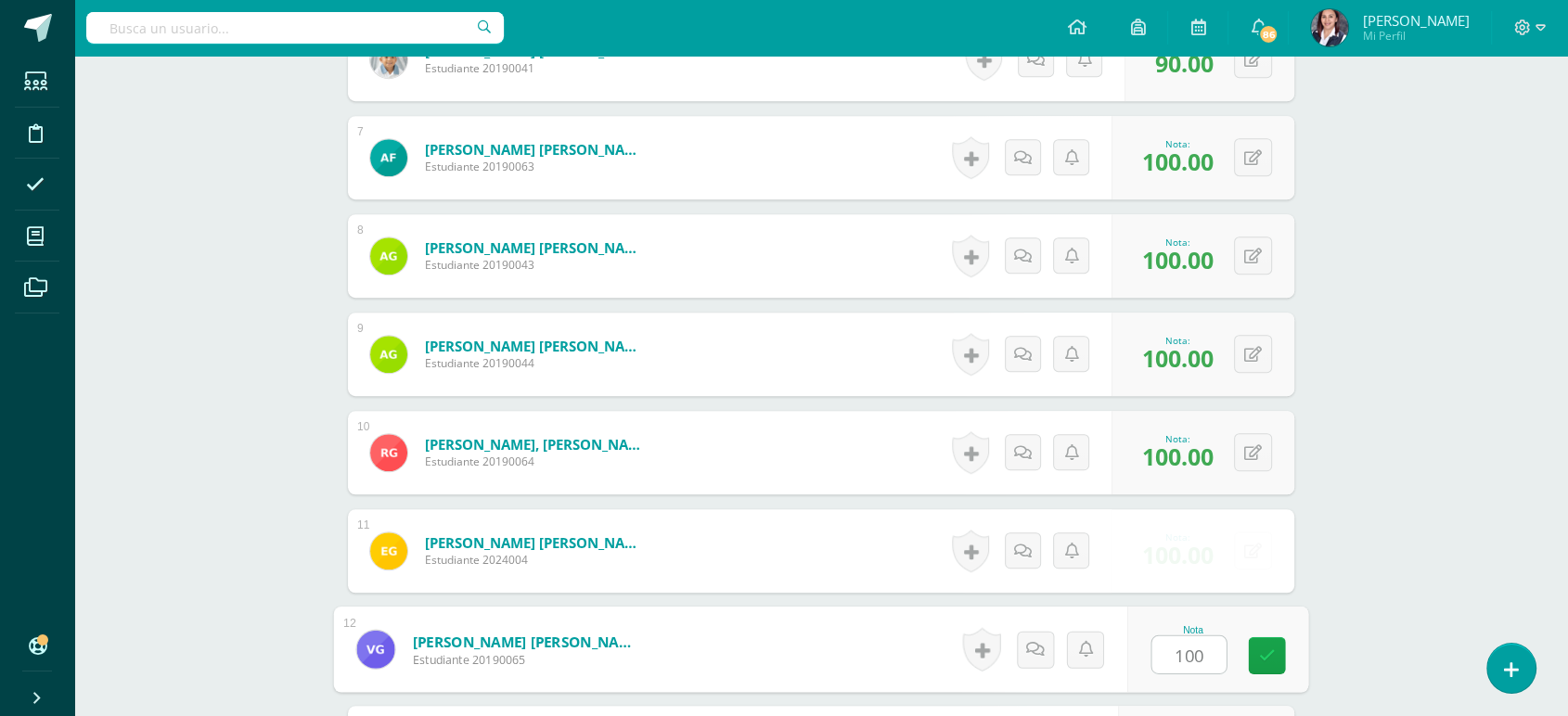
type input "100"
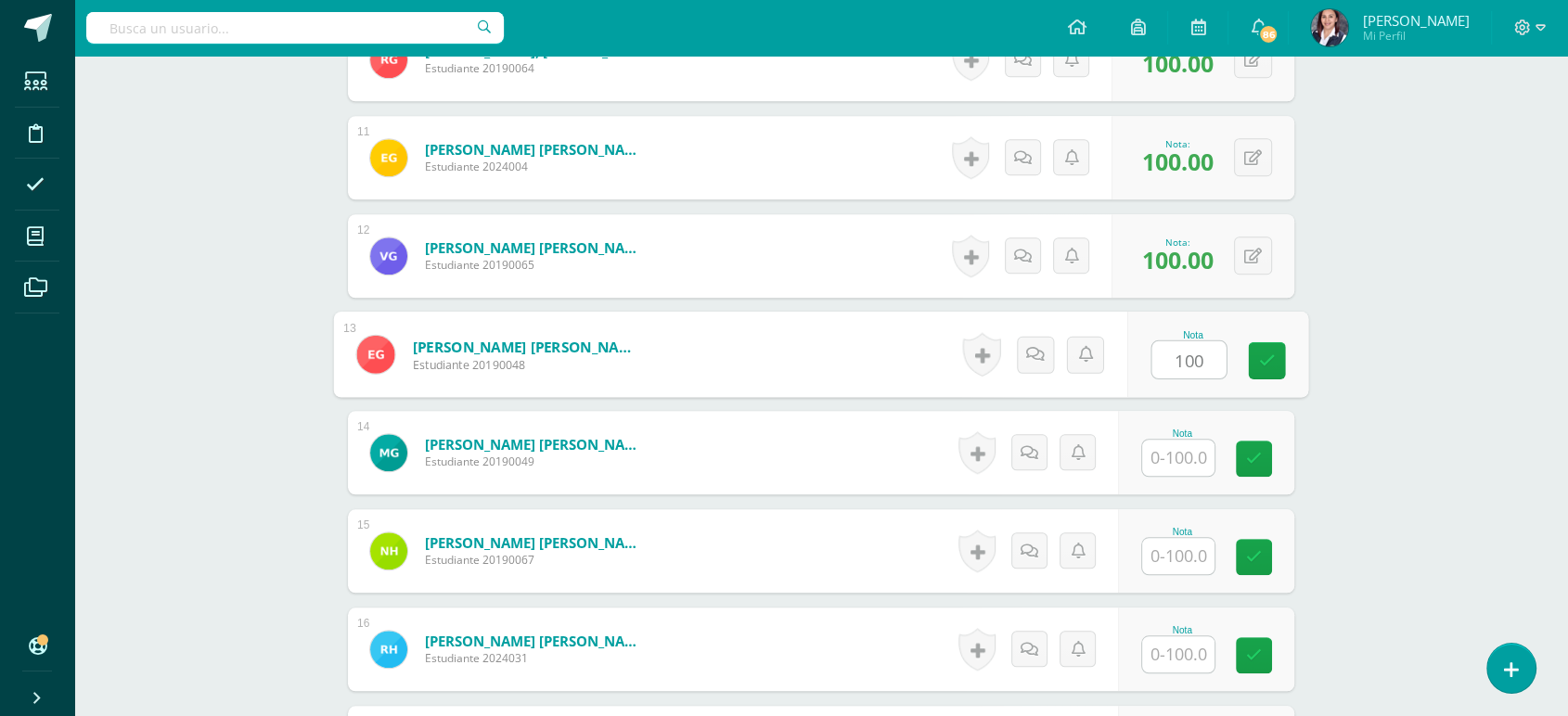
type input "100"
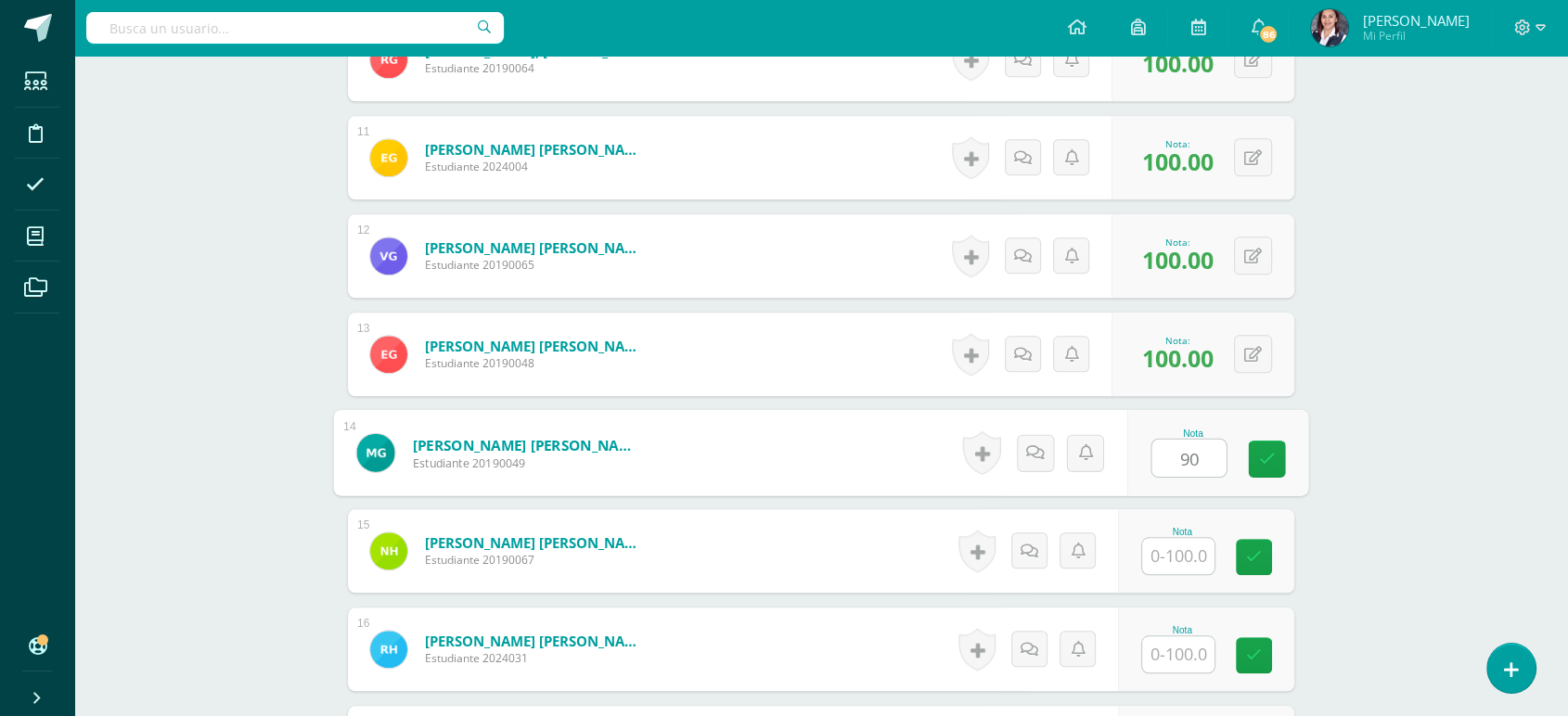
type input "90"
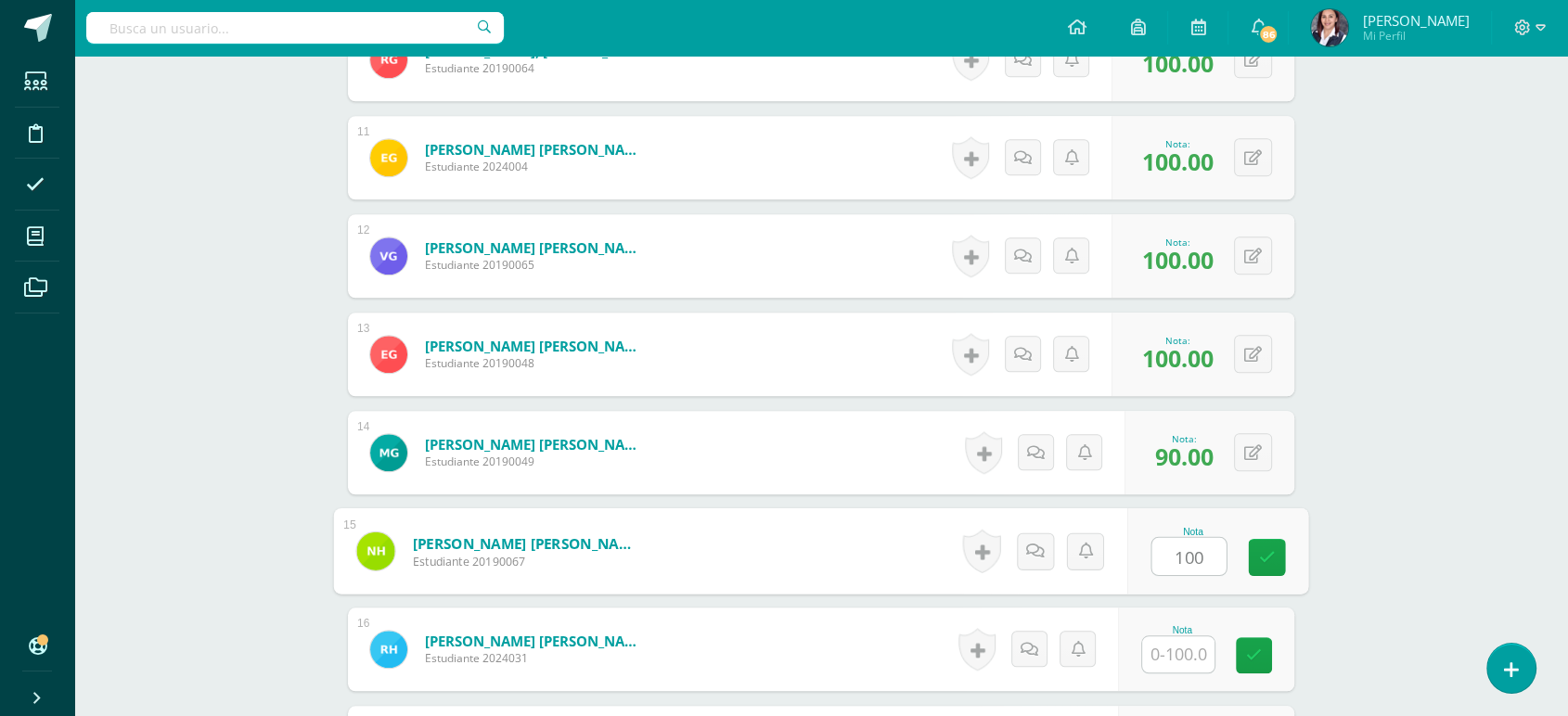
type input "100"
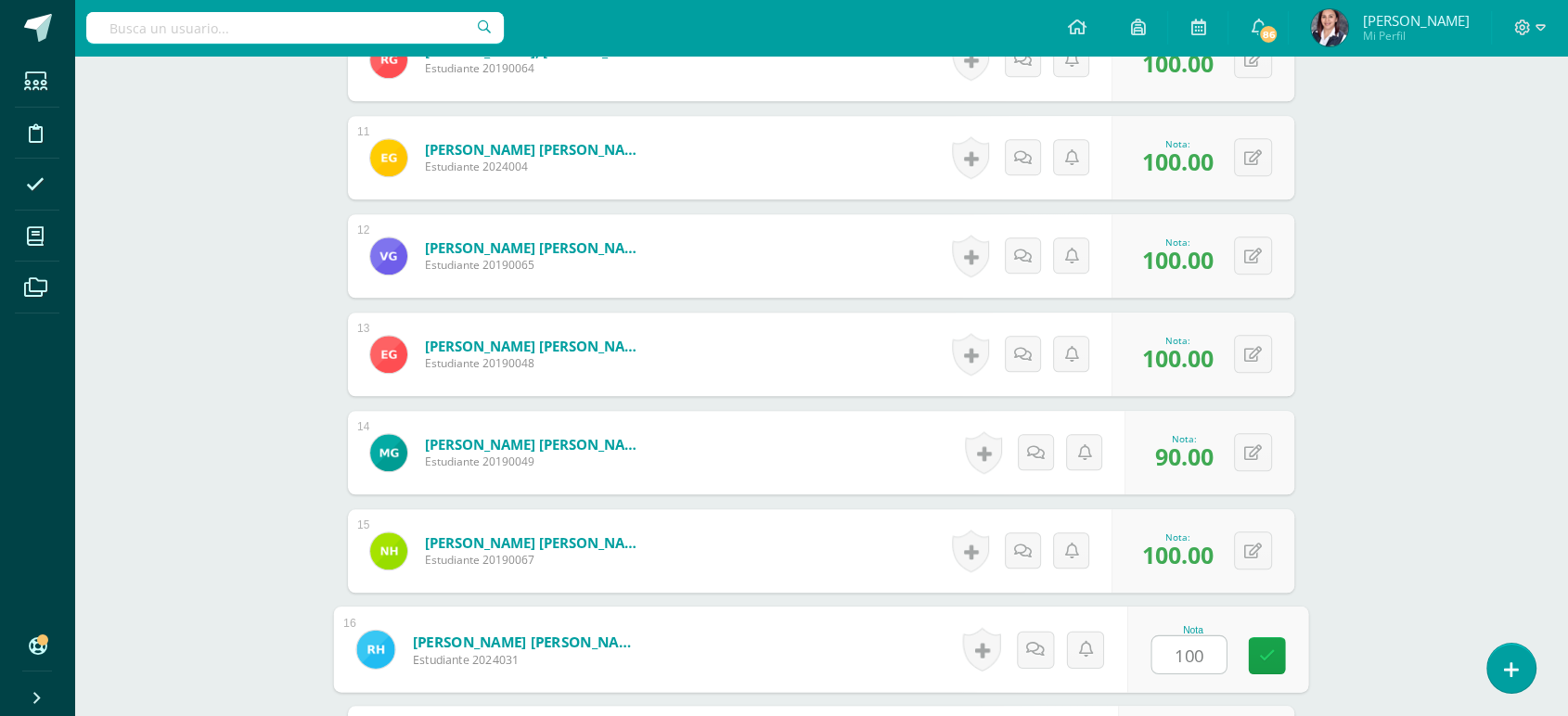
type input "100"
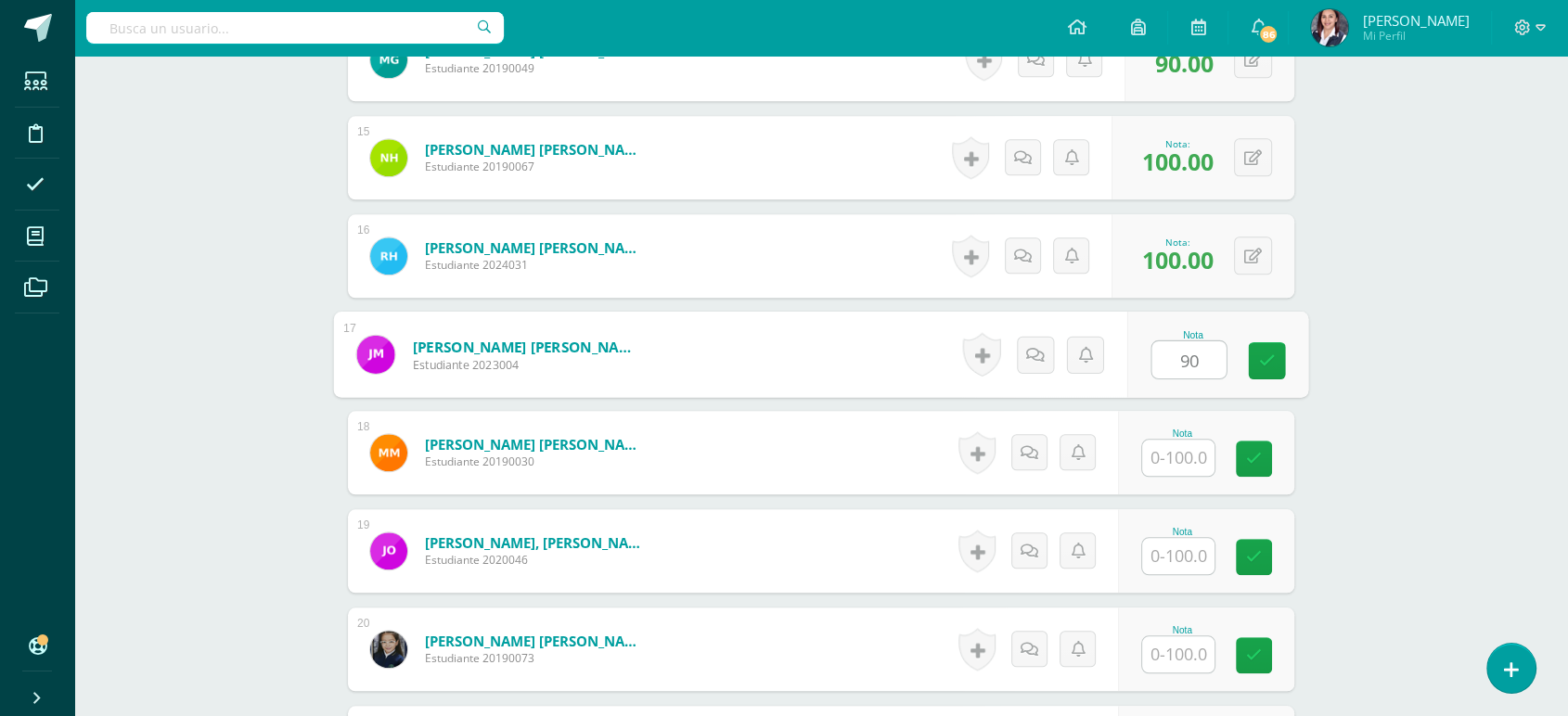
type input "90"
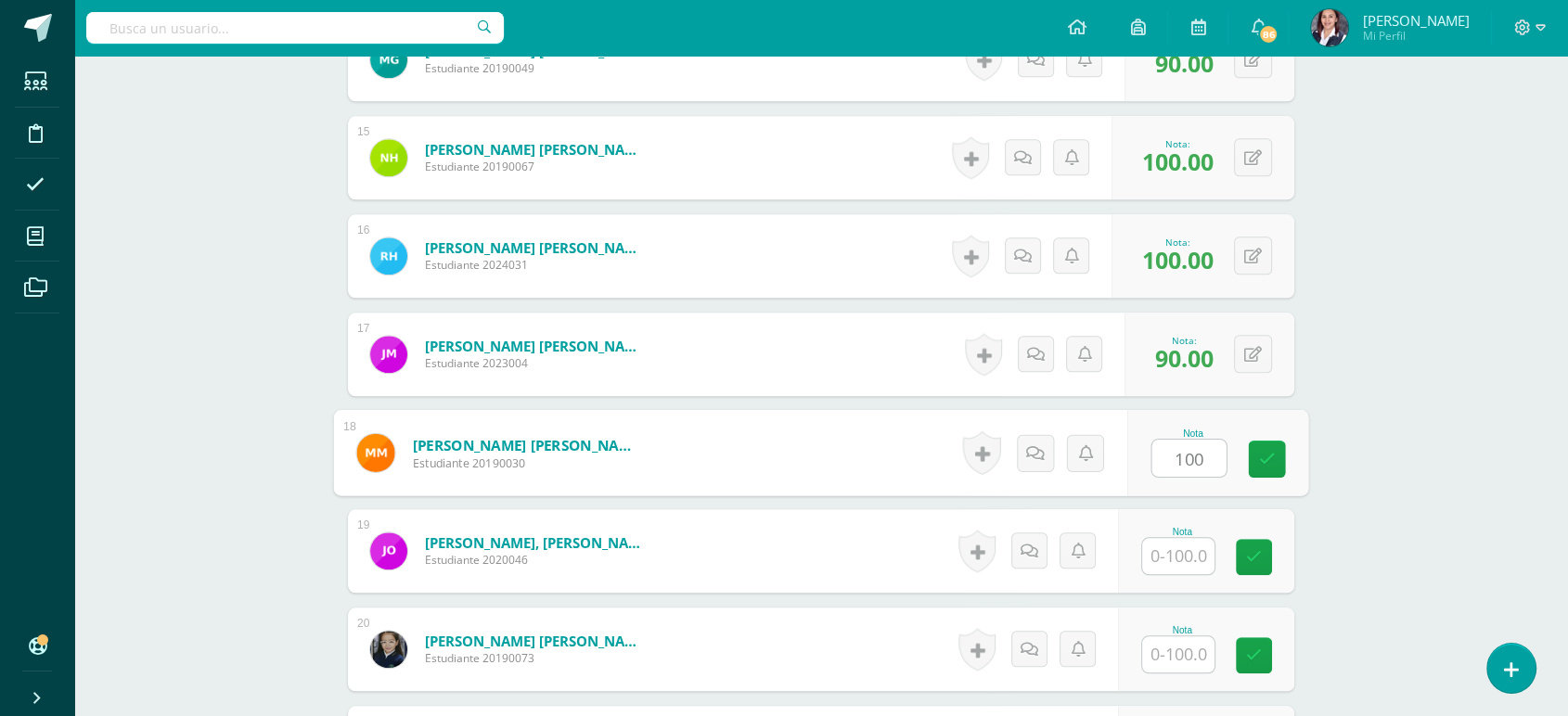
type input "100"
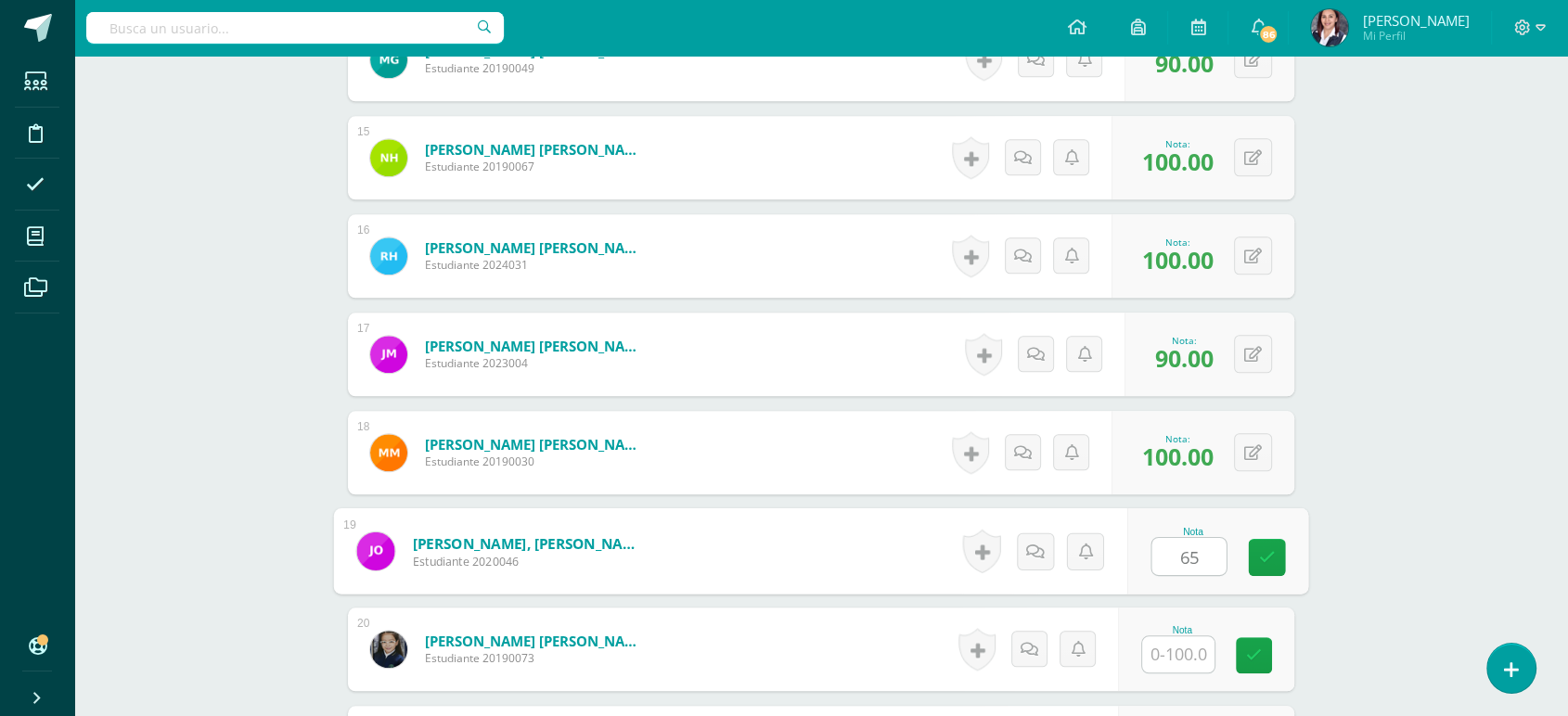
type input "65"
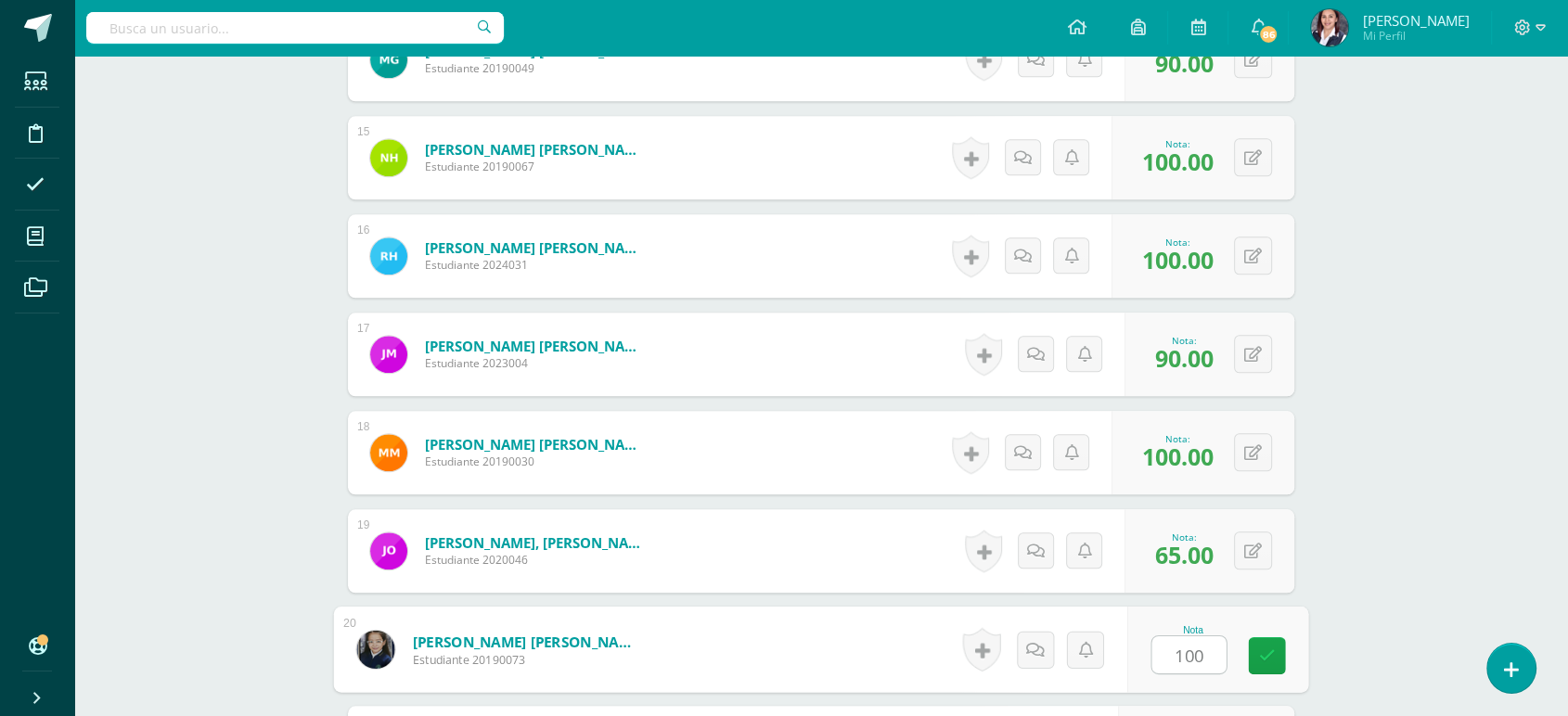
type input "100"
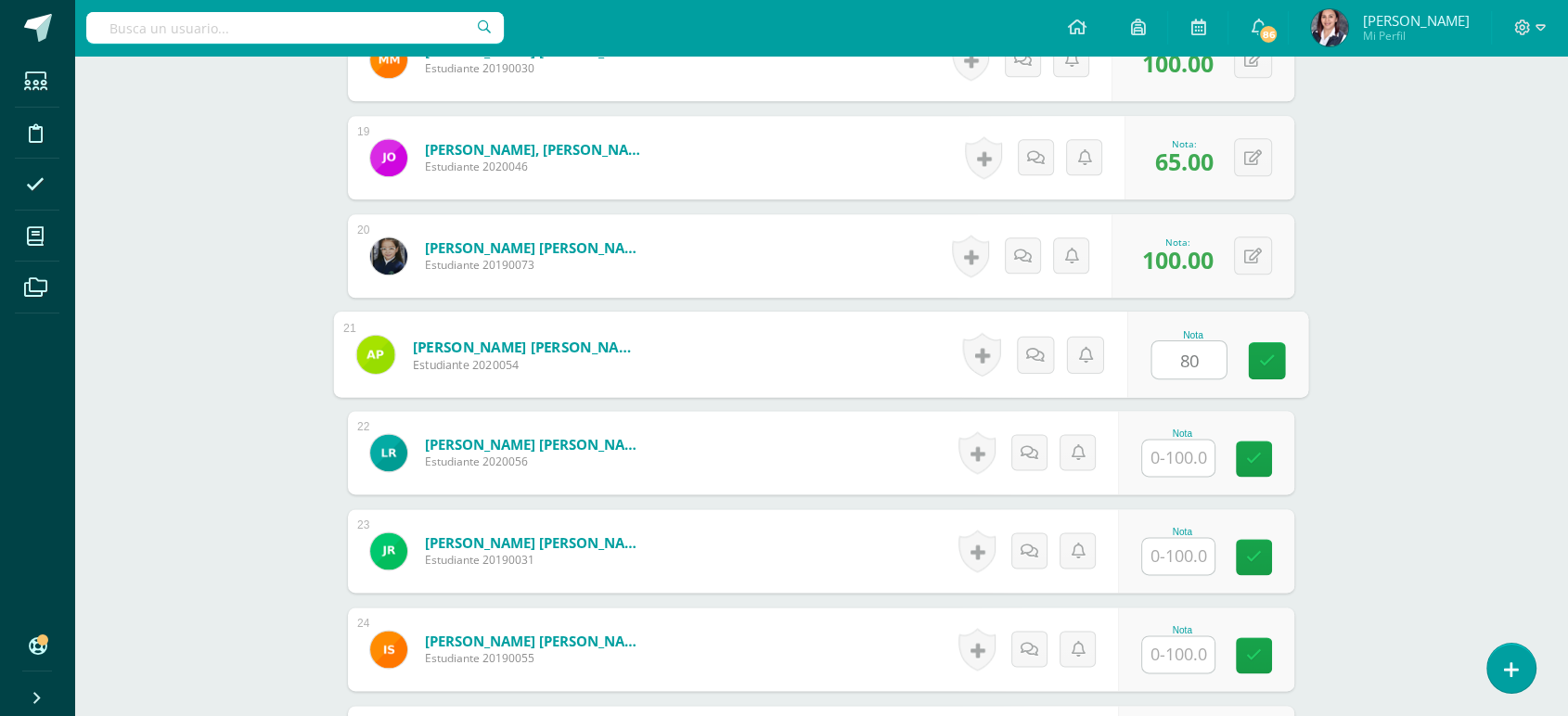
type input "80"
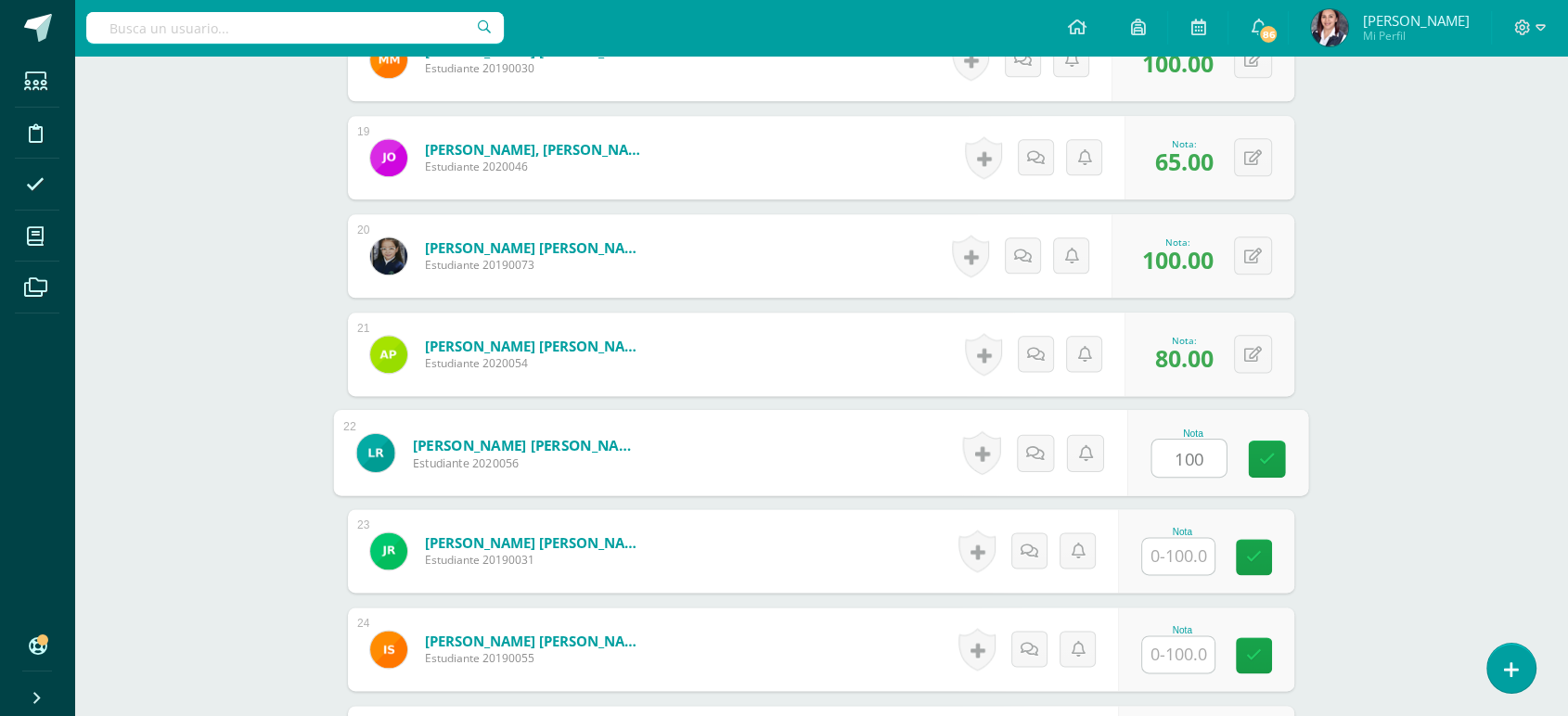
type input "100"
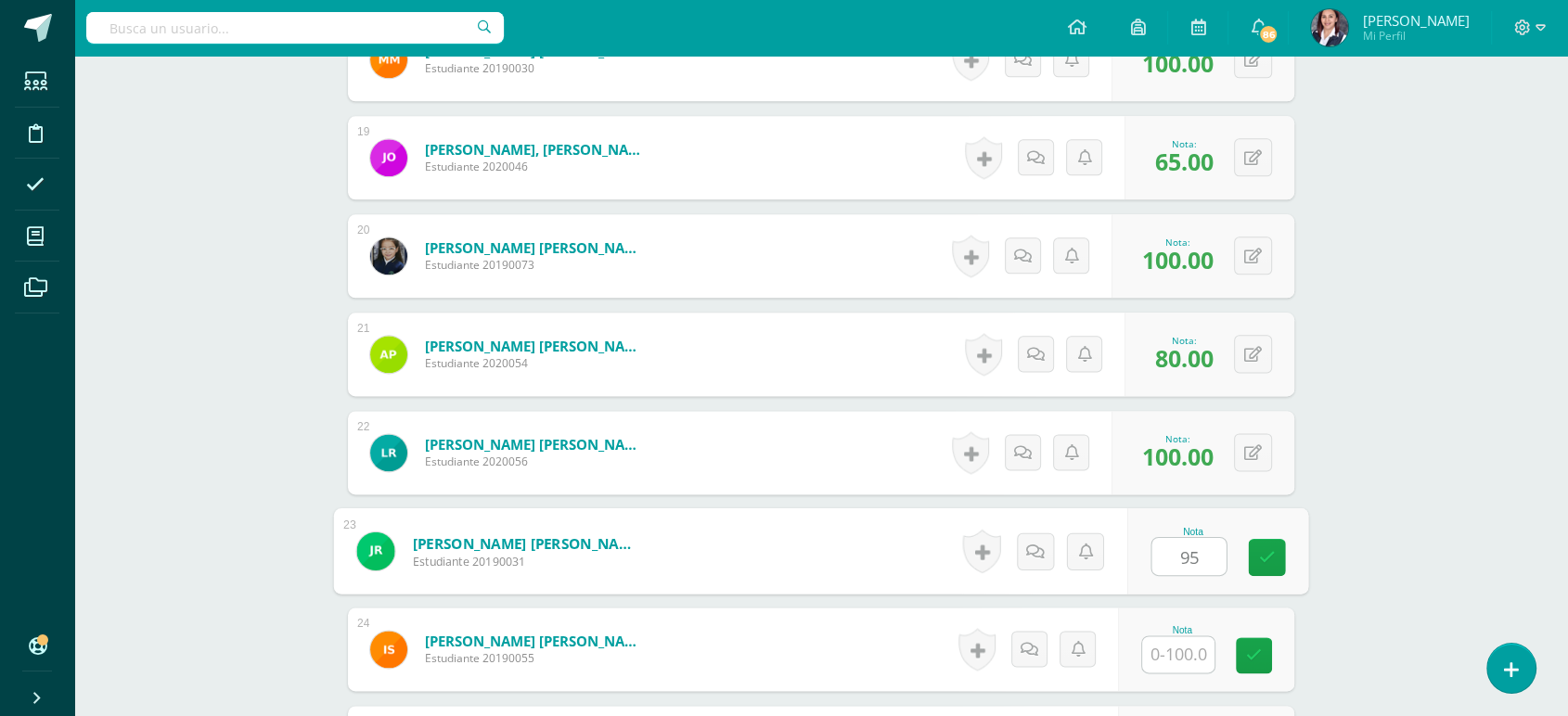
type input "95"
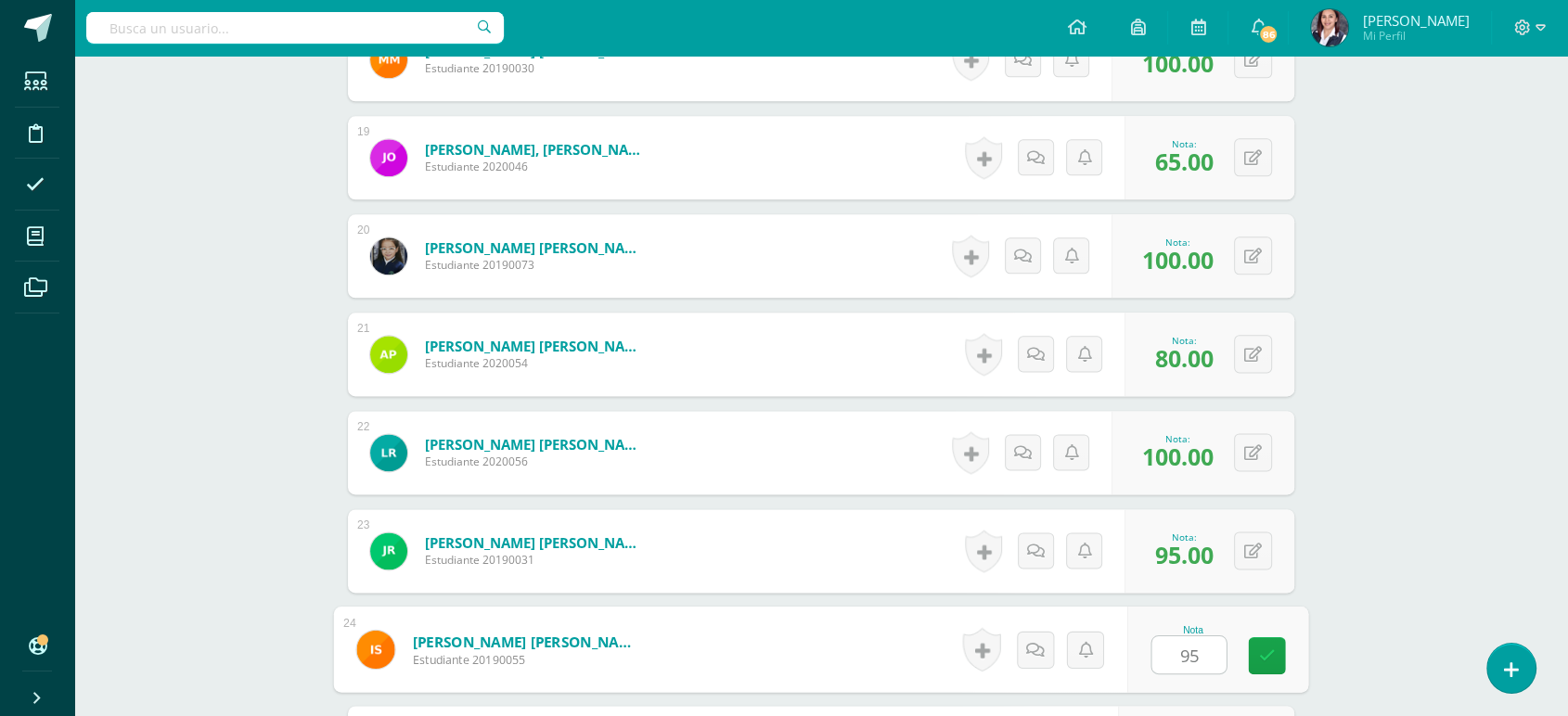
type input "95"
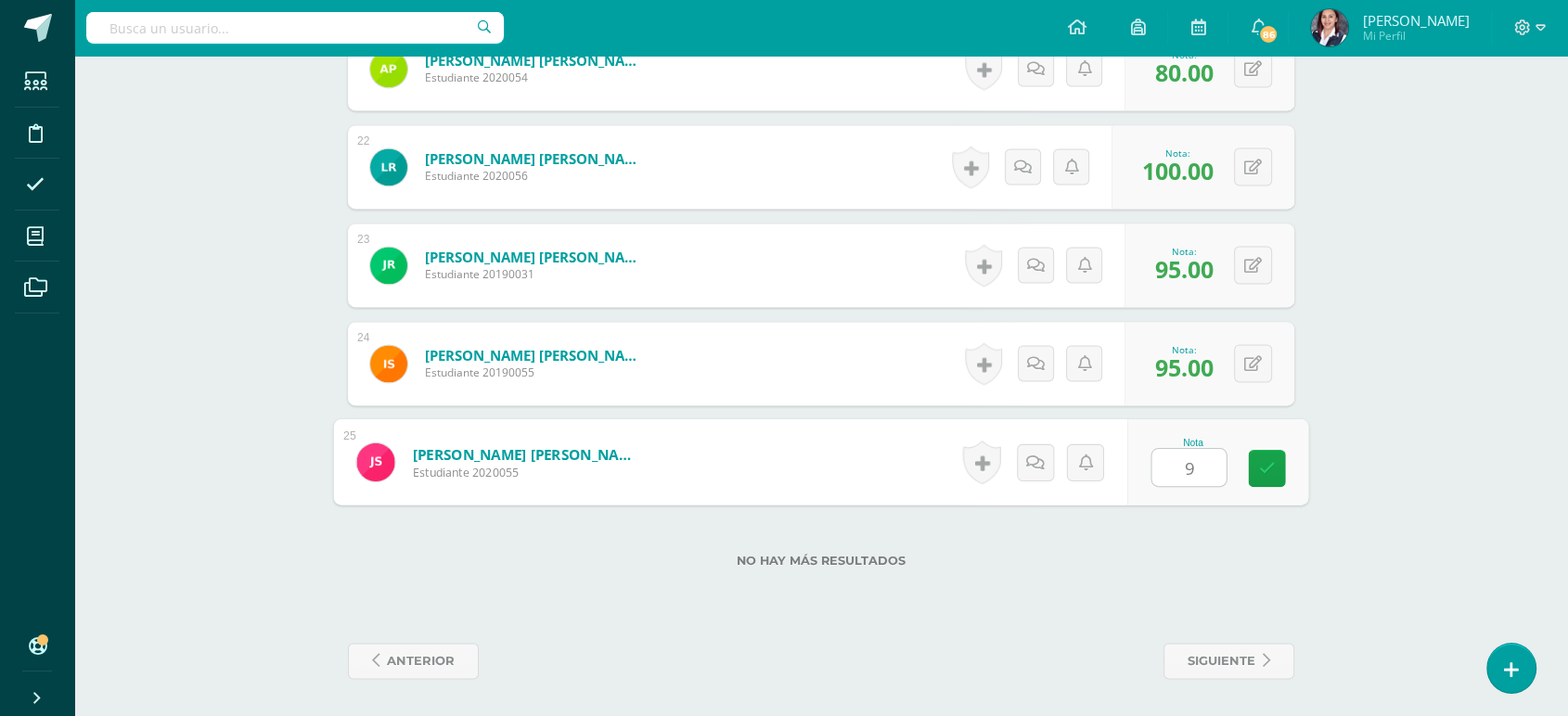
type input "95"
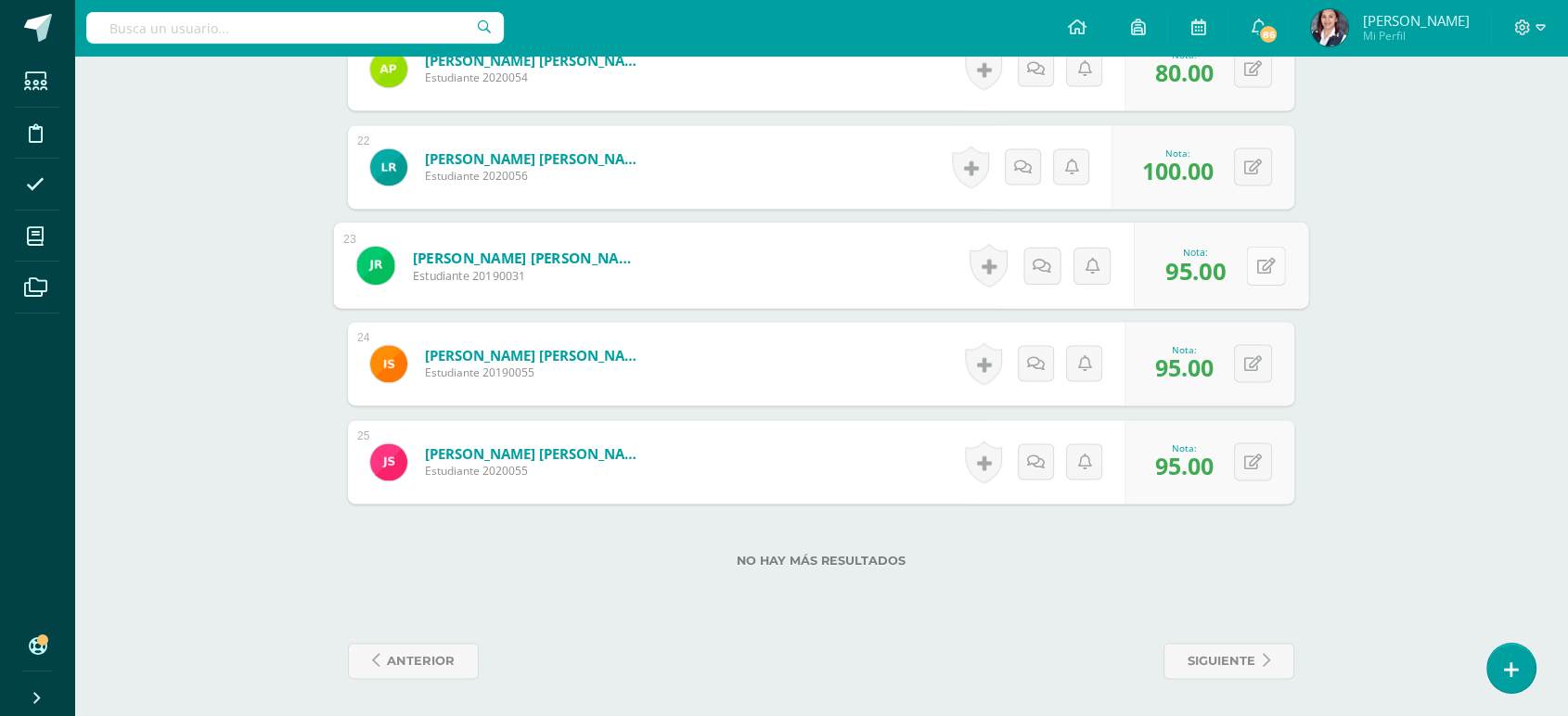
click at [1247, 266] on button at bounding box center [1265, 265] width 39 height 39
type input "100"
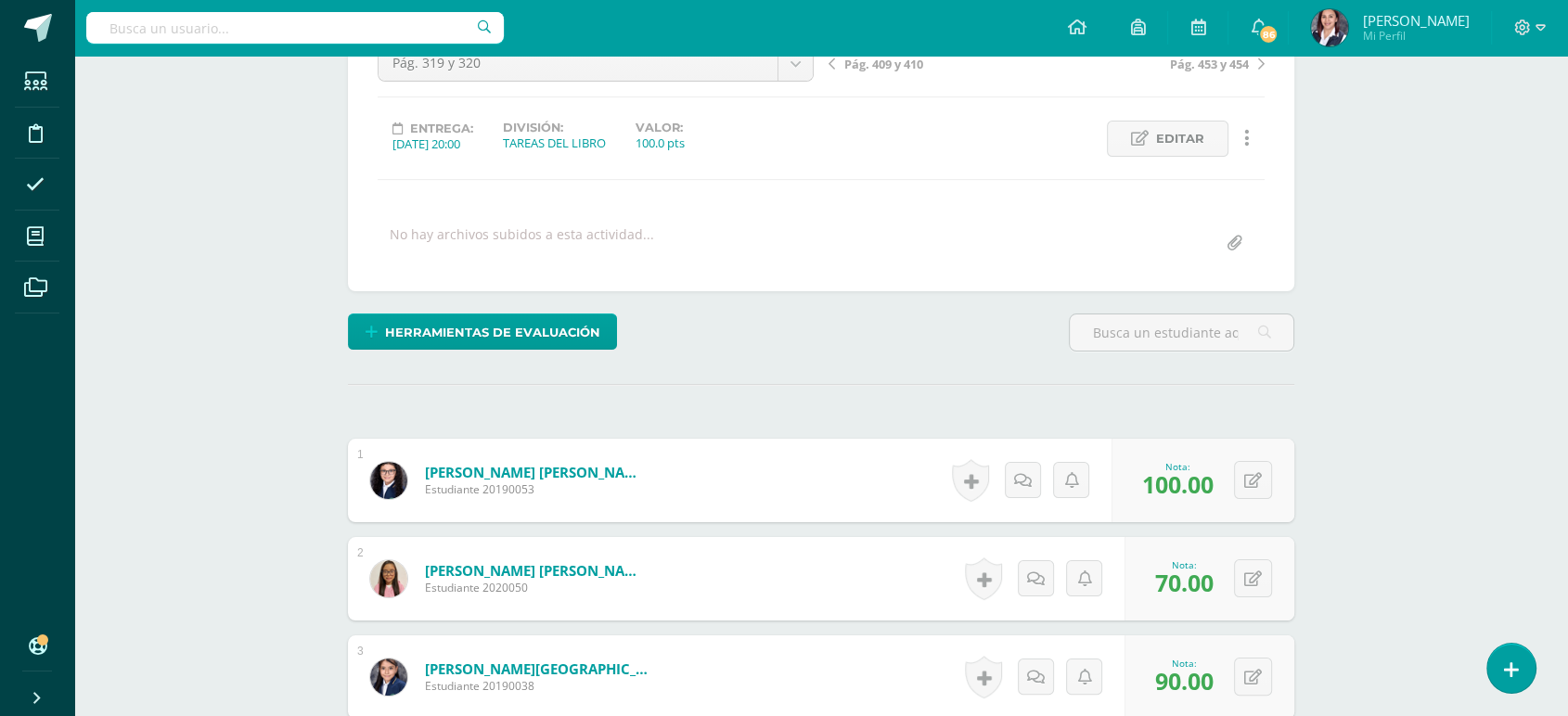
scroll to position [0, 0]
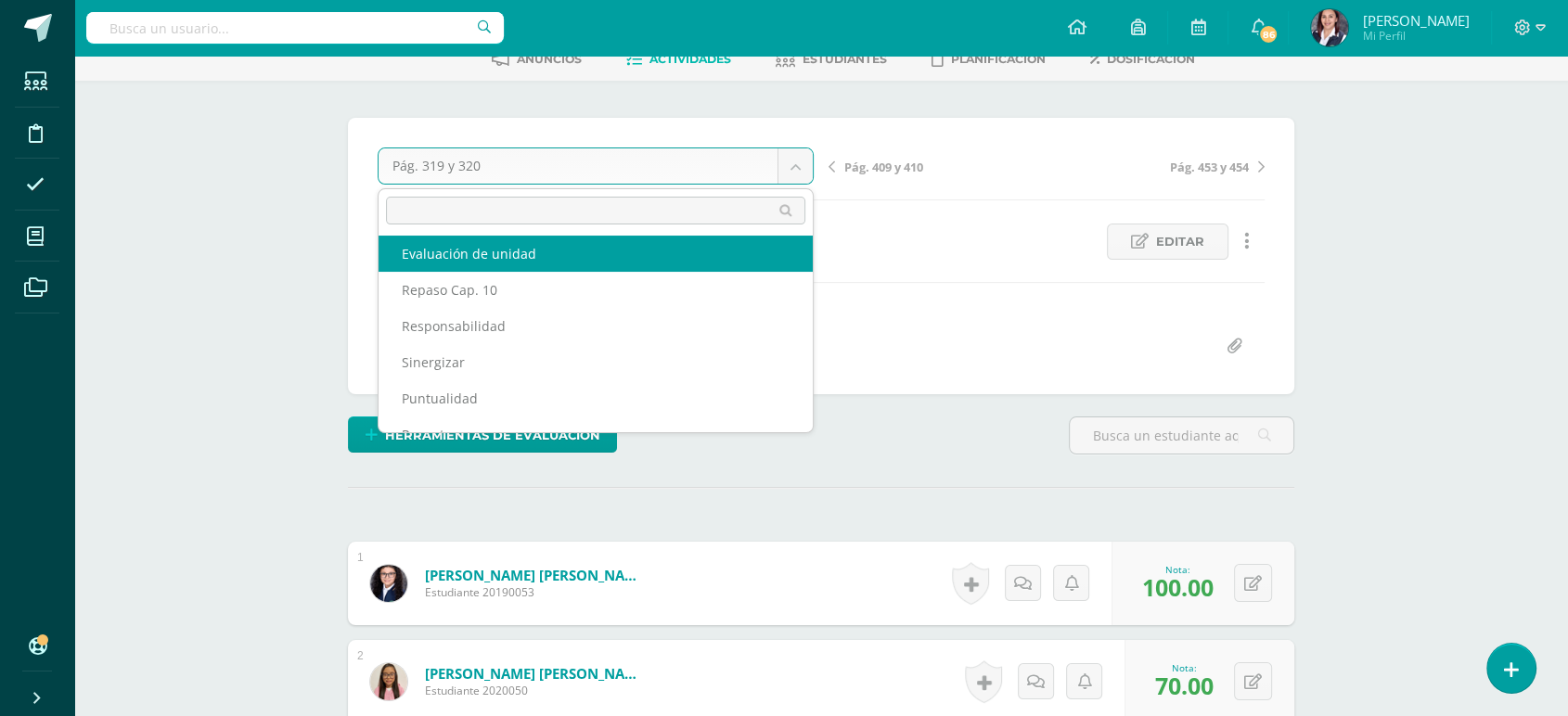
scroll to position [411, 0]
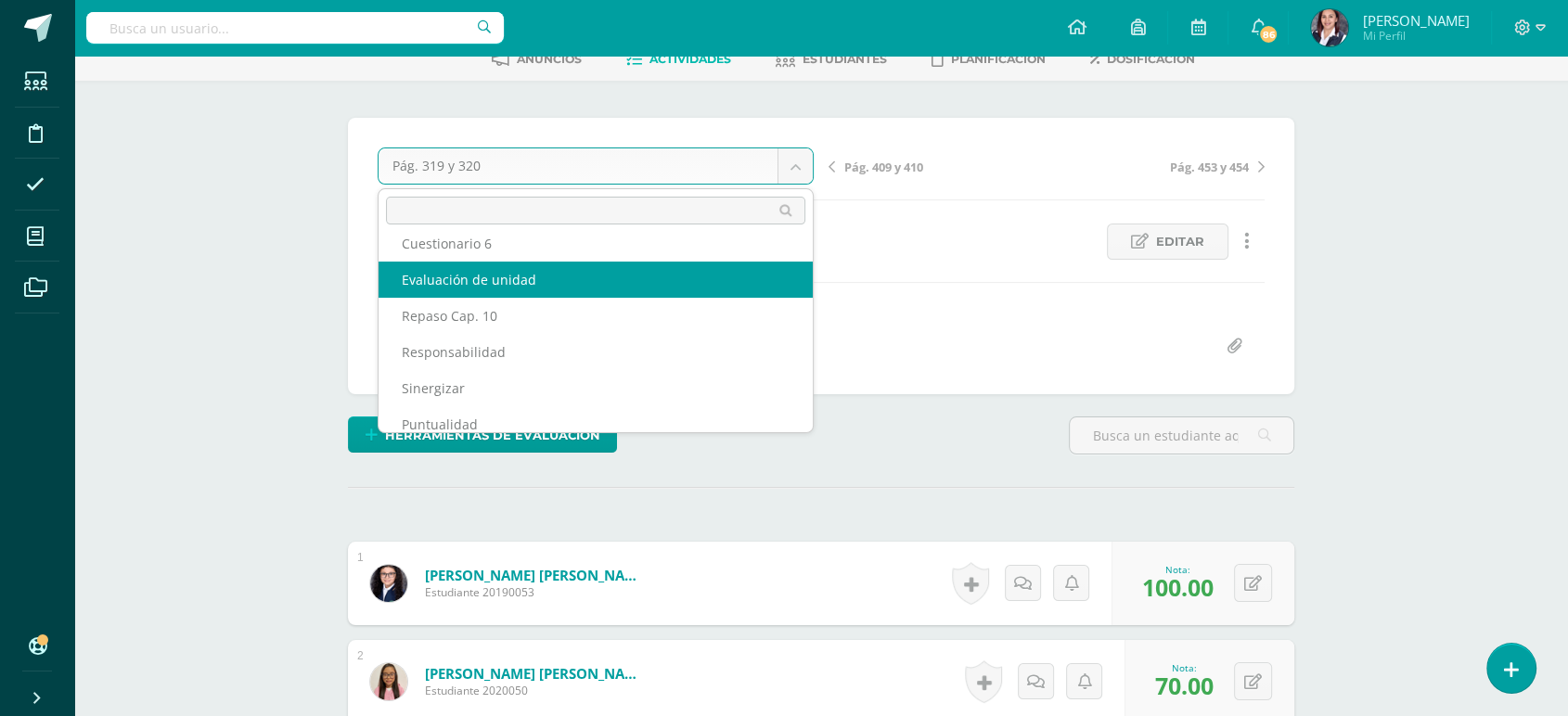
select select "/dashboard/teacher/grade-activity/63580/"
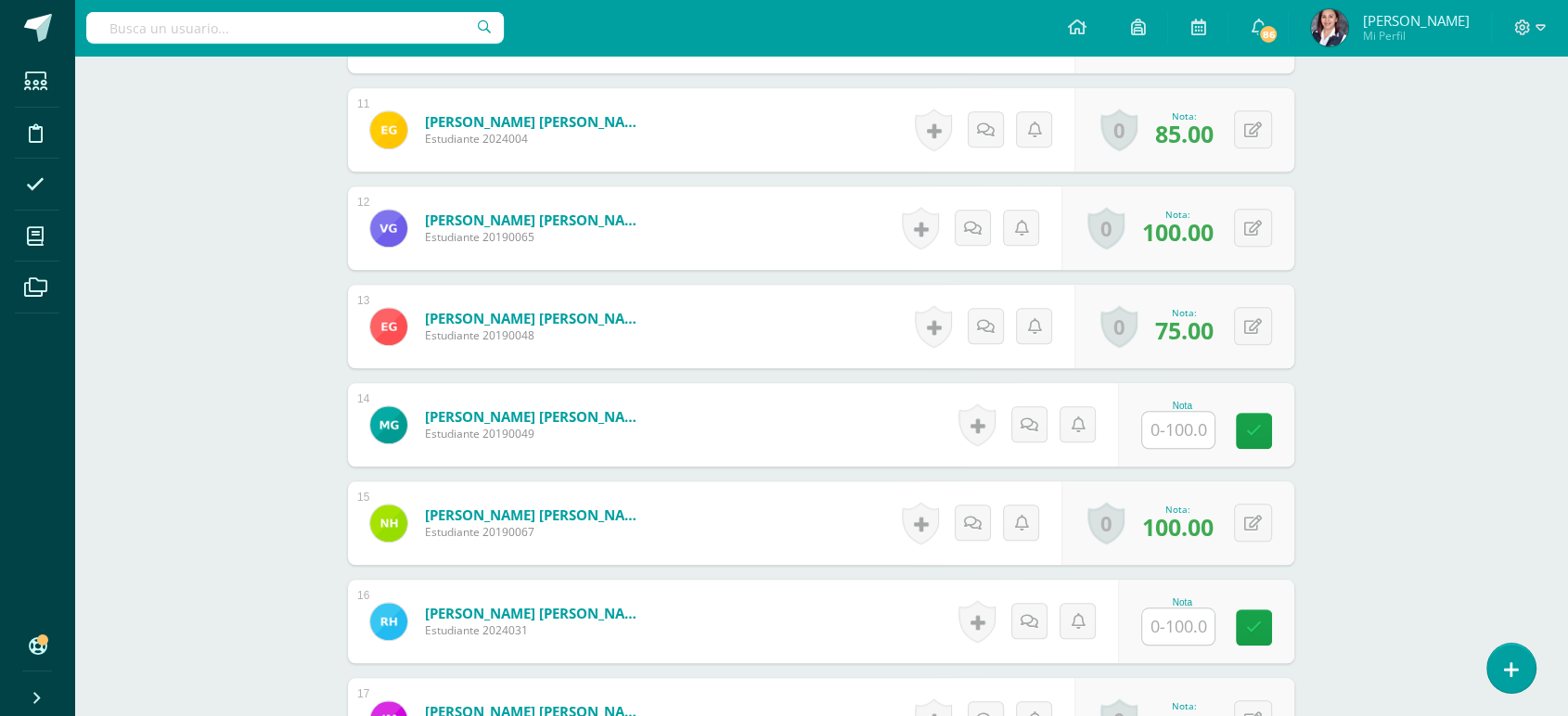
scroll to position [1590, 0]
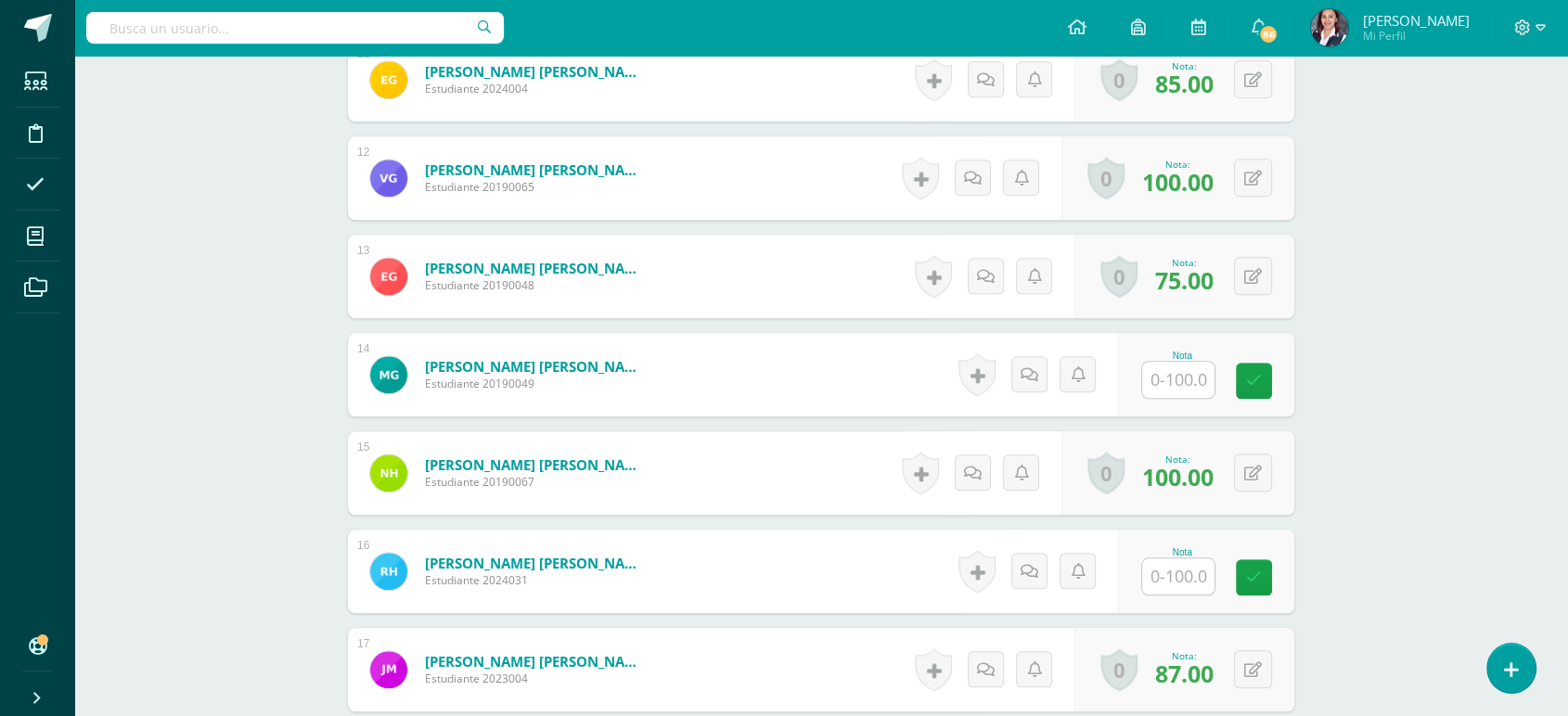
click at [1170, 372] on input "text" at bounding box center [1178, 380] width 72 height 36
type input "73"
click at [1282, 375] on link at bounding box center [1267, 380] width 37 height 37
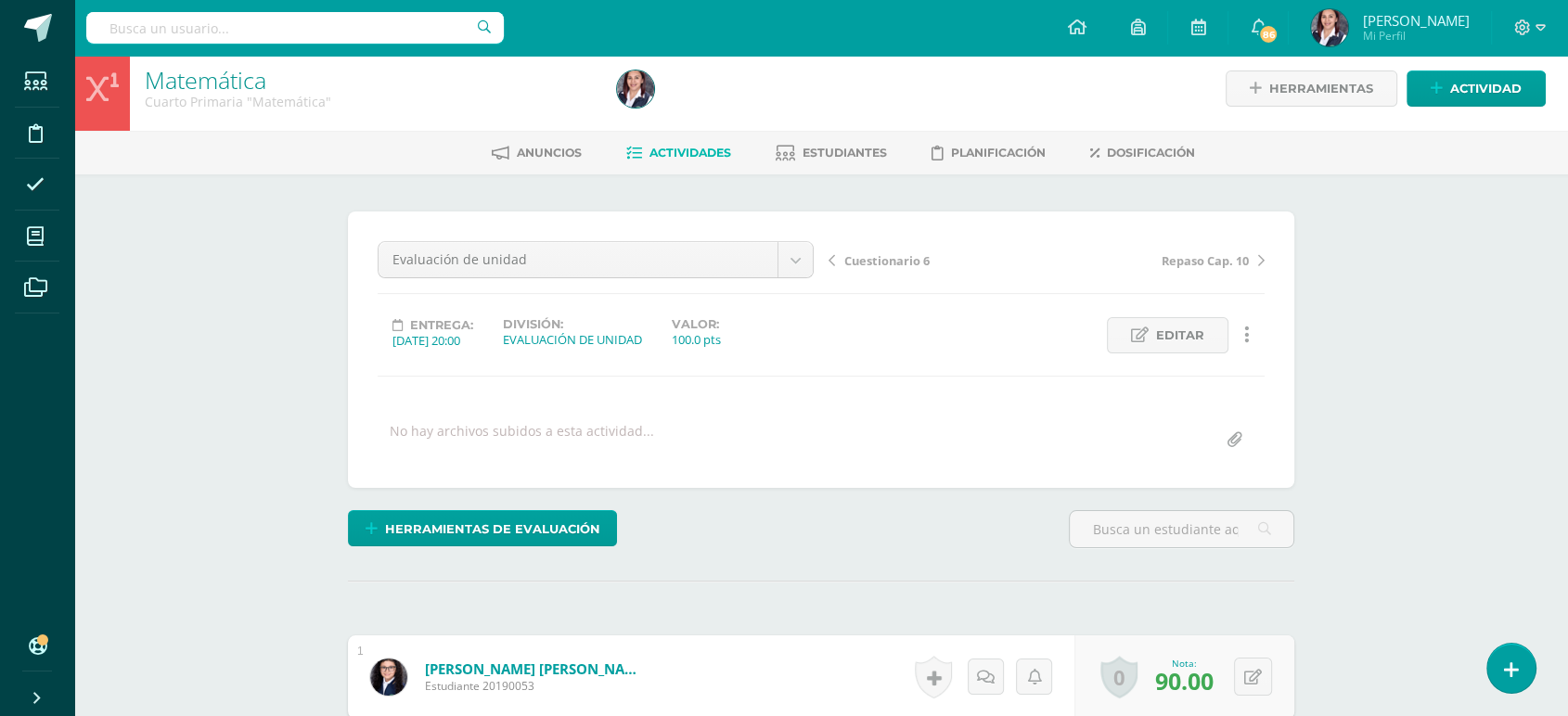
scroll to position [0, 0]
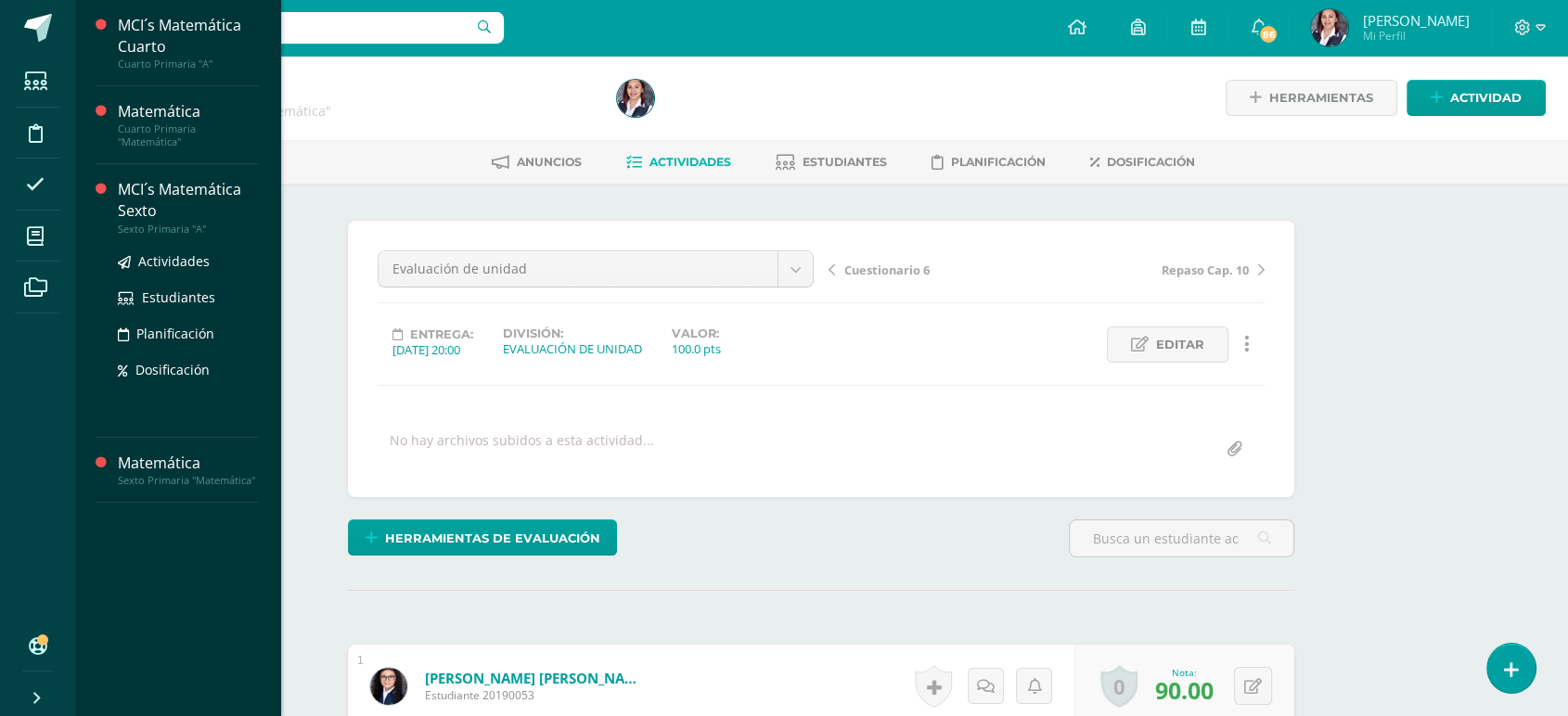
click at [175, 272] on ul "Actividades Estudiantes Planificación Dosificación" at bounding box center [189, 315] width 141 height 129
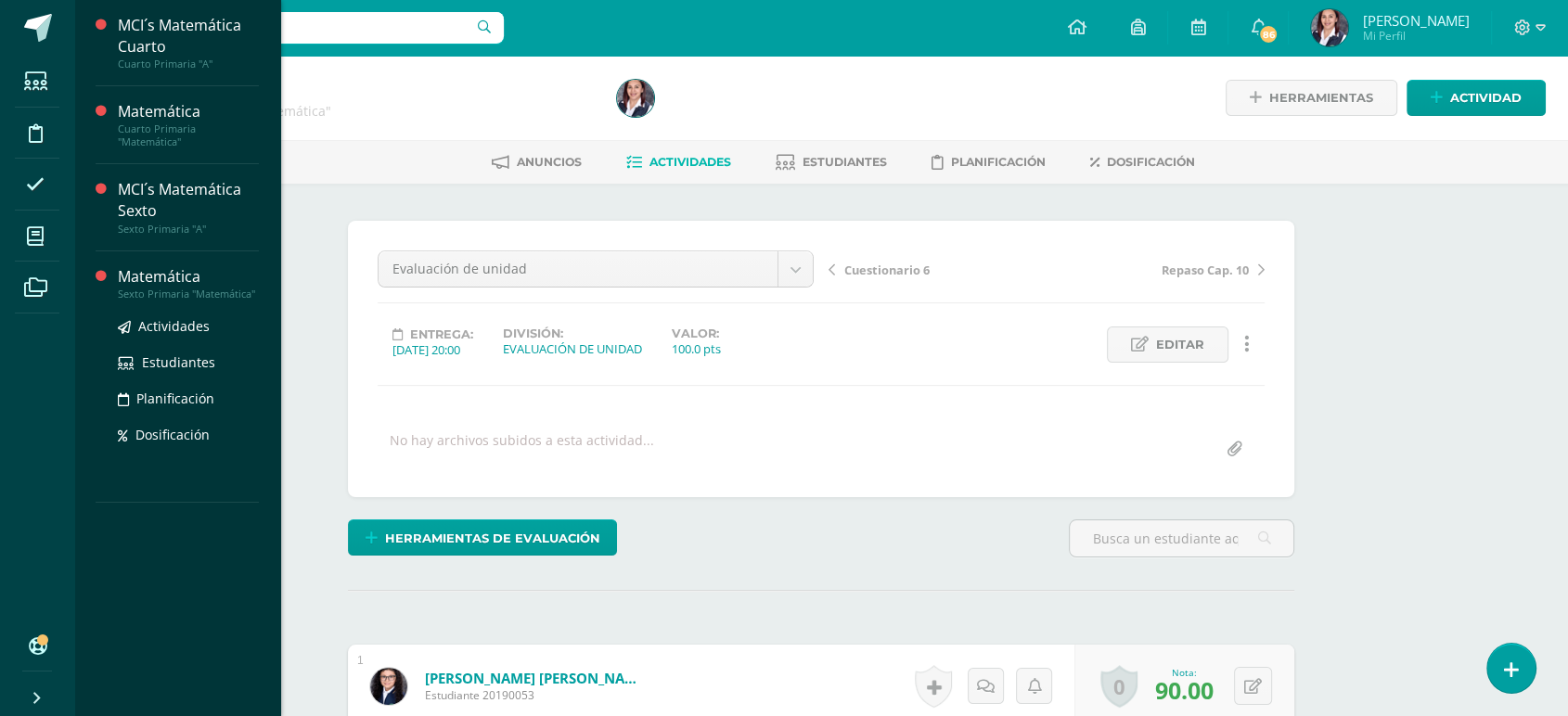
click at [167, 270] on div "Matemática" at bounding box center [189, 277] width 141 height 21
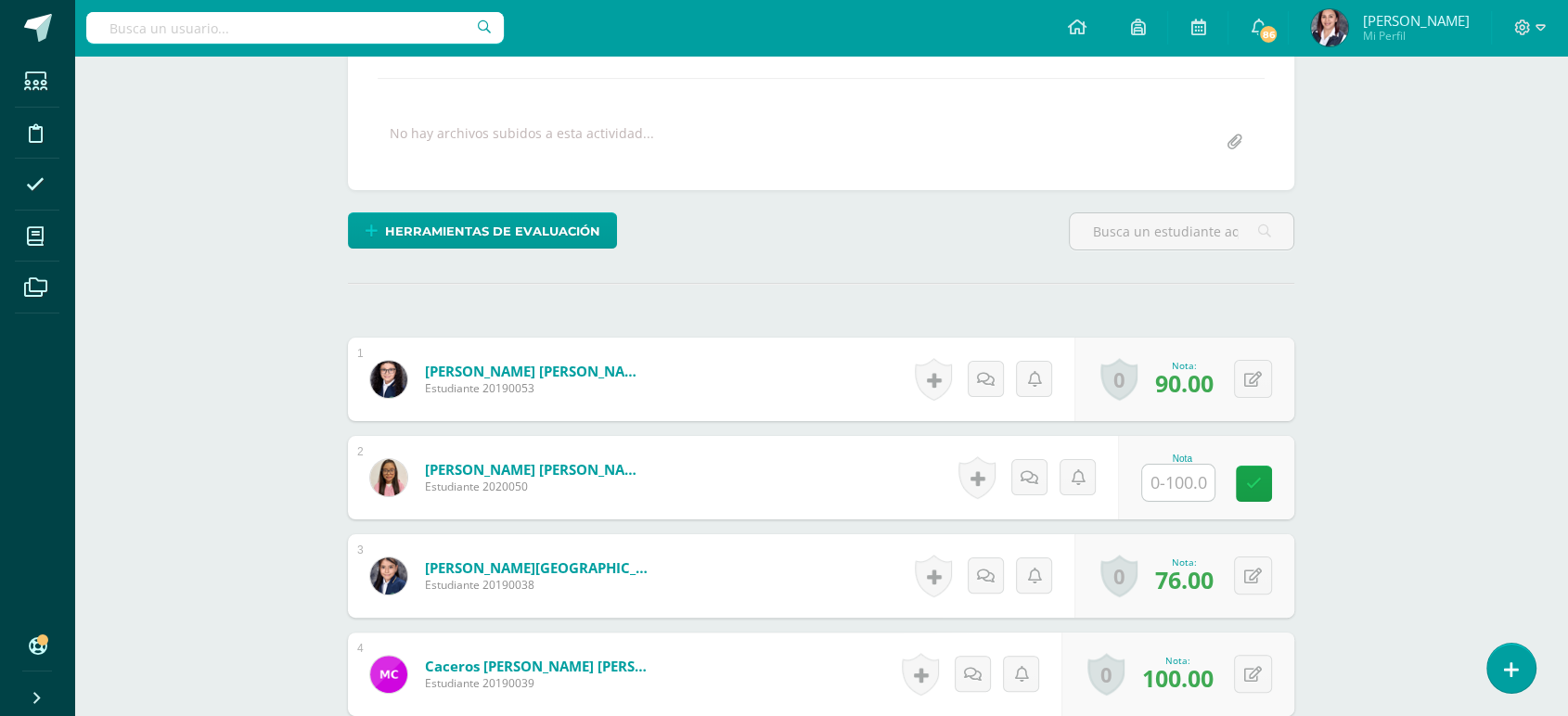
scroll to position [308, 0]
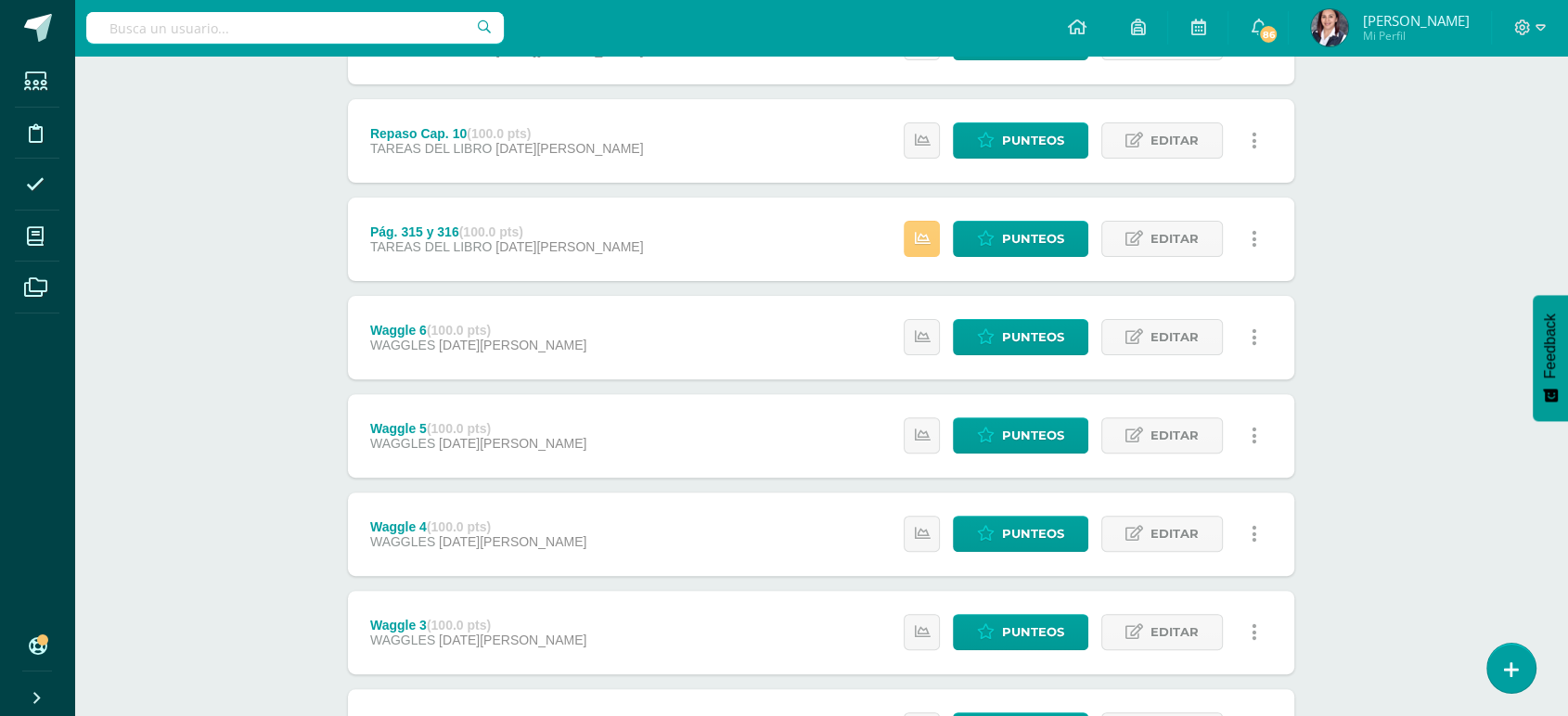
scroll to position [515, 0]
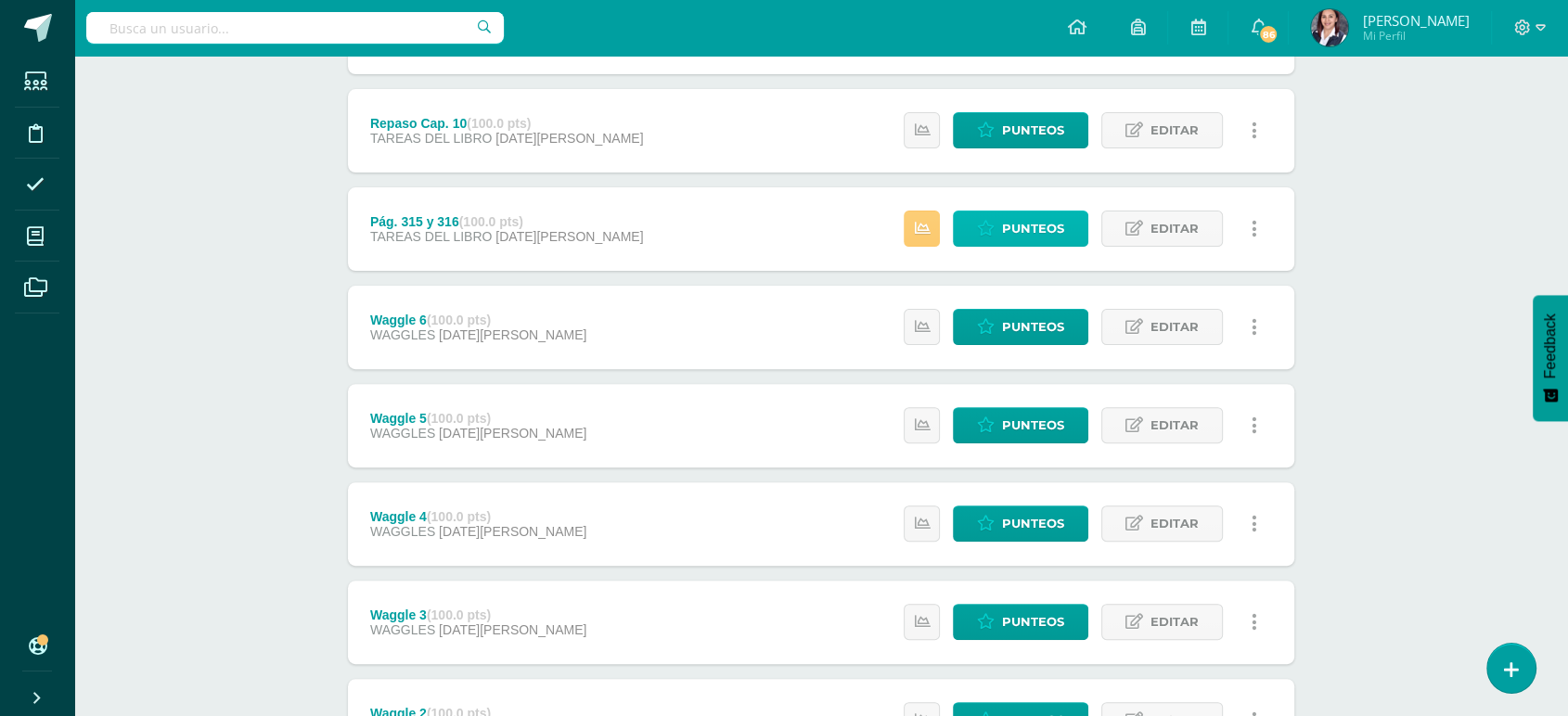
click at [993, 231] on icon at bounding box center [986, 229] width 18 height 16
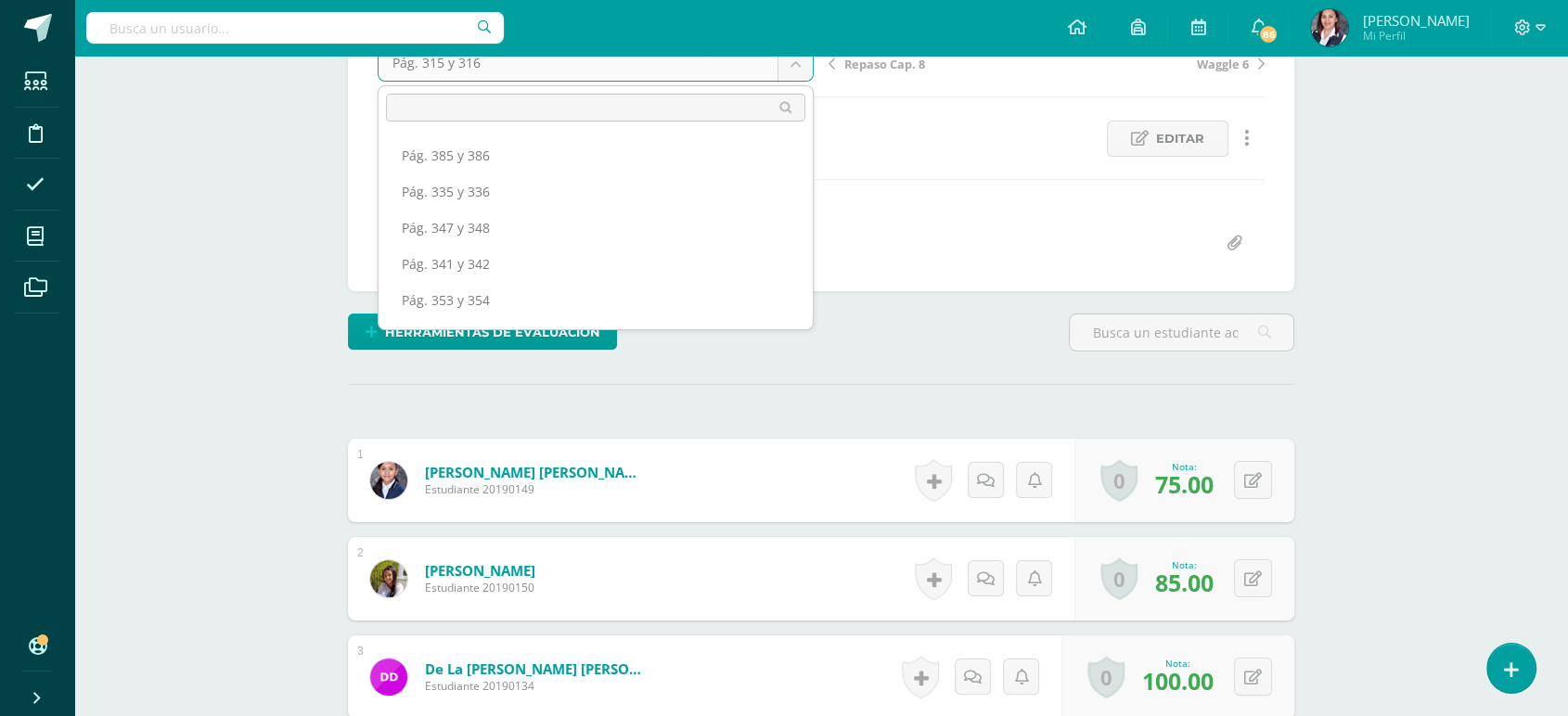
scroll to position [794, 0]
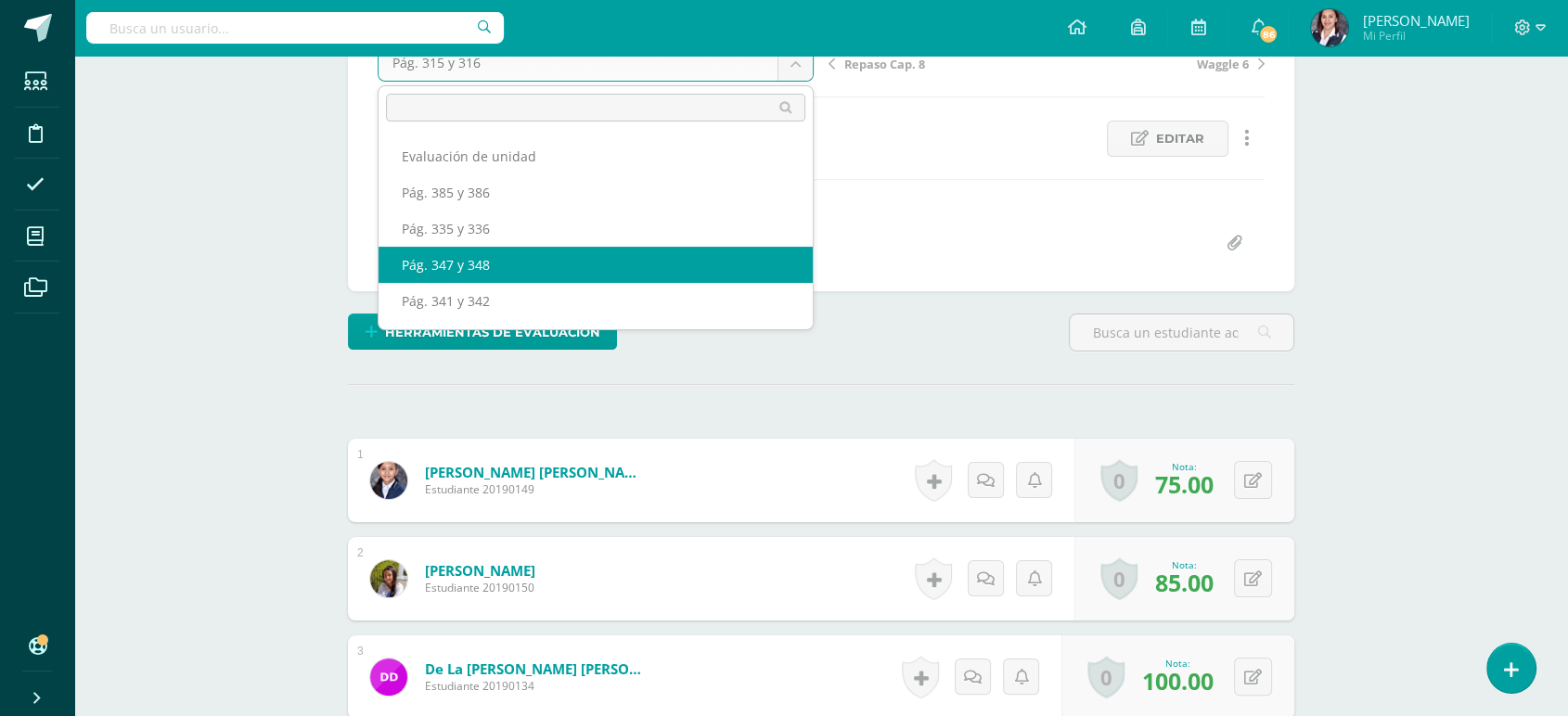
select select "/dashboard/teacher/grade-activity/63555/"
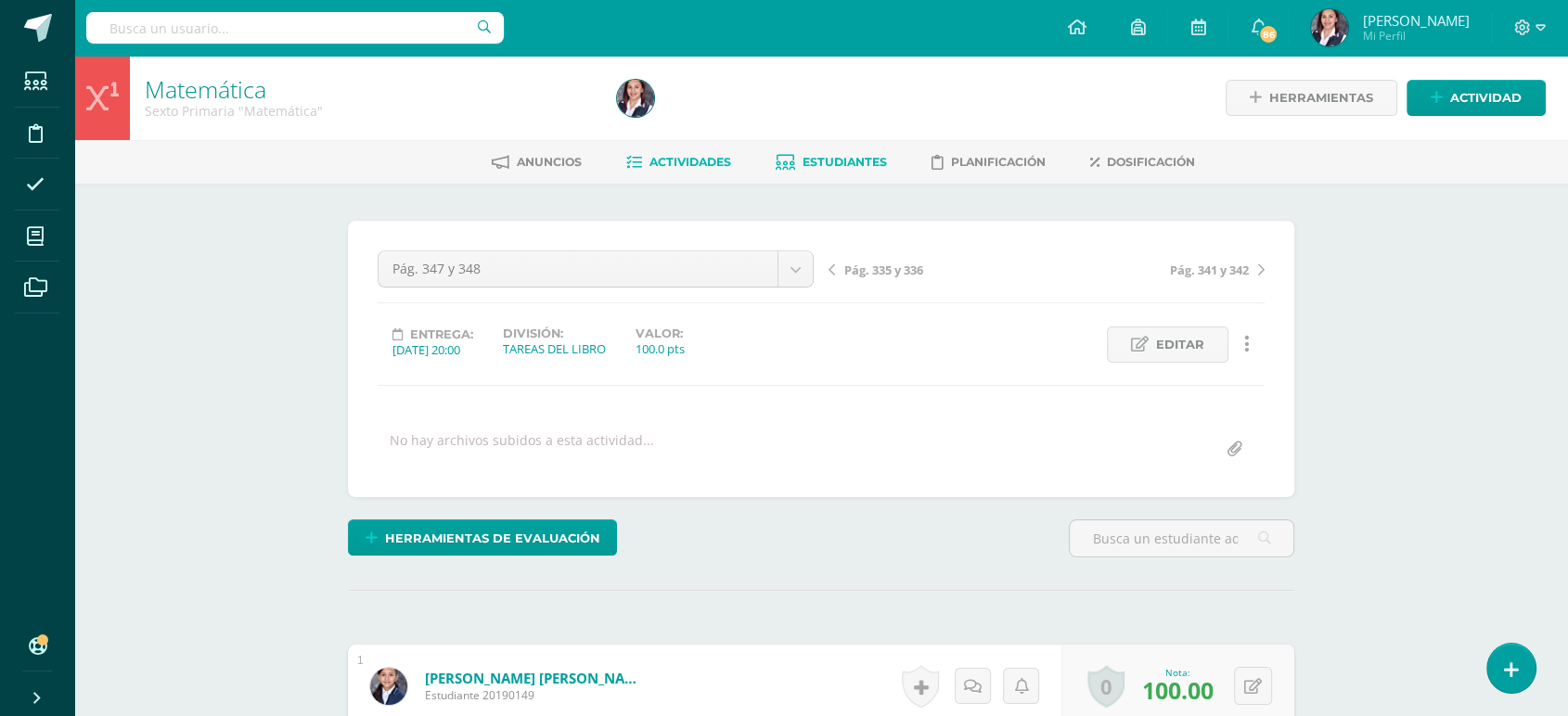
click at [813, 155] on span "Estudiantes" at bounding box center [845, 162] width 85 height 14
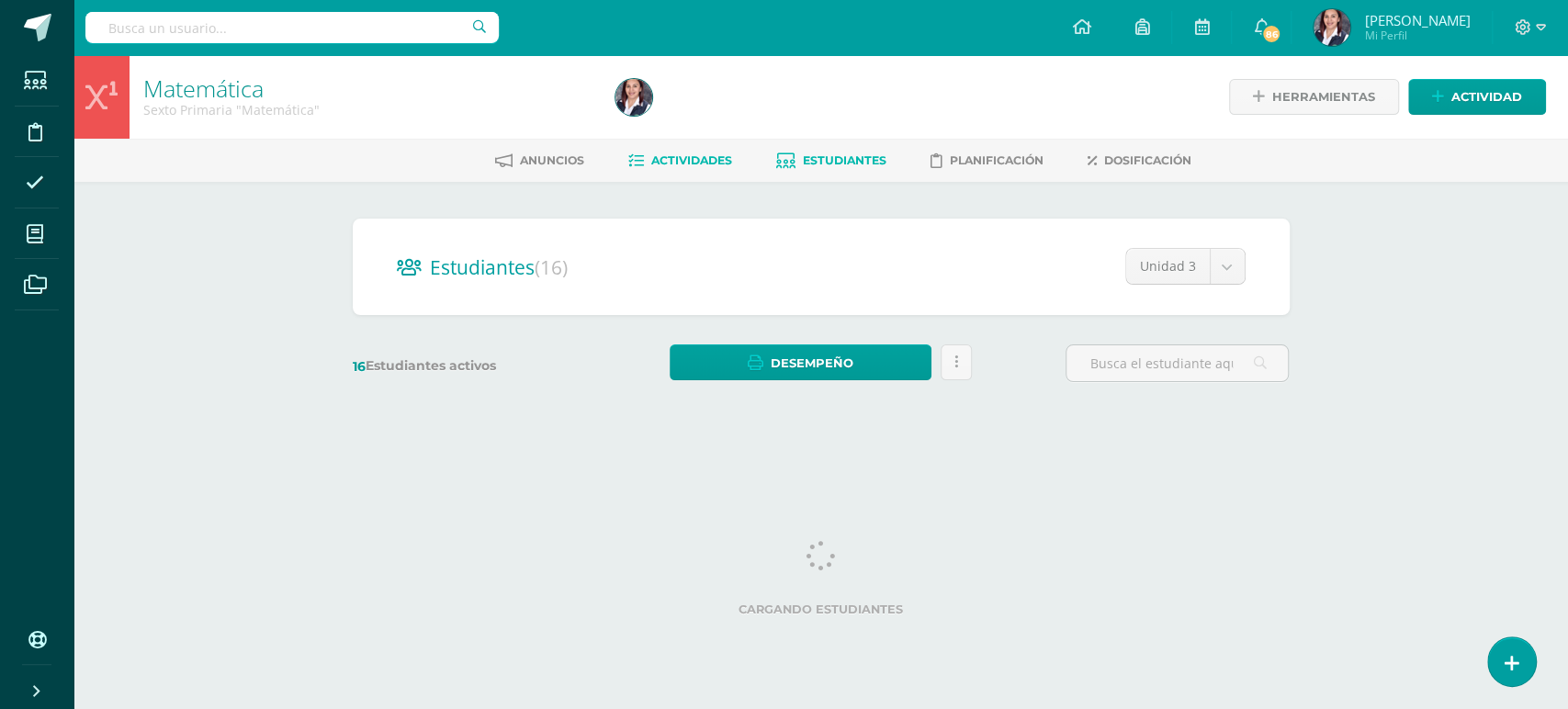
click at [668, 146] on link "Actividades" at bounding box center [680, 160] width 104 height 29
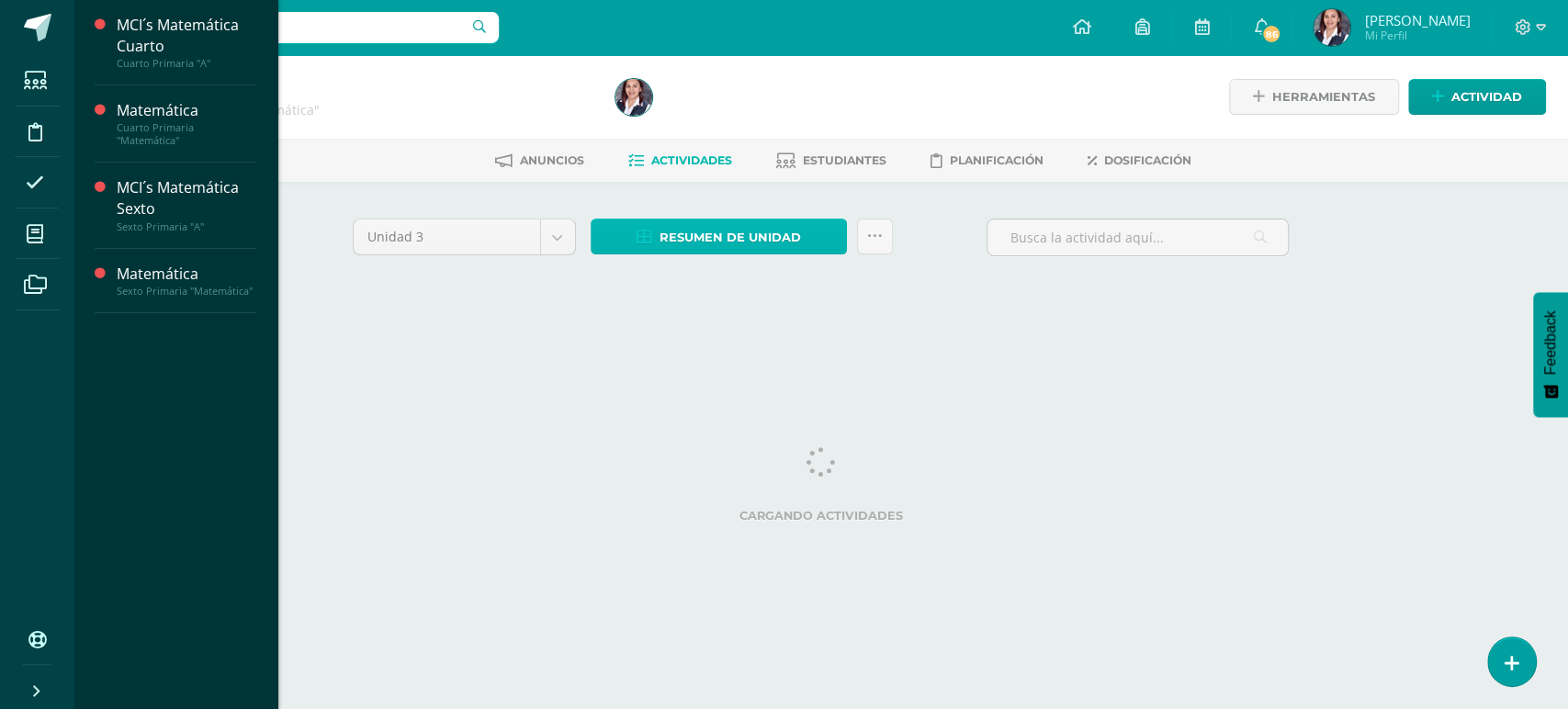
click at [674, 234] on span "Resumen de unidad" at bounding box center [730, 238] width 141 height 34
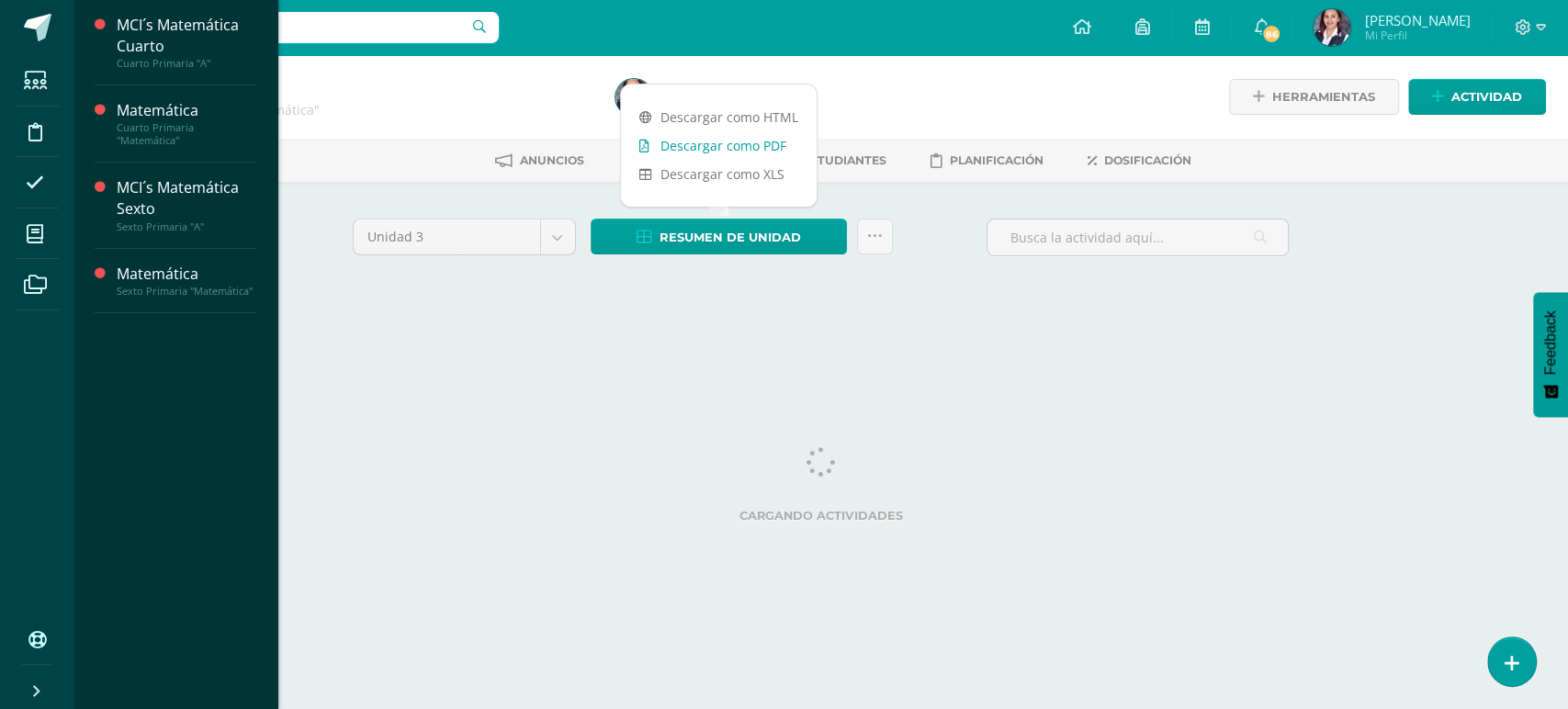
click at [685, 146] on link "Descargar como PDF" at bounding box center [718, 145] width 195 height 28
